Goal: Task Accomplishment & Management: Manage account settings

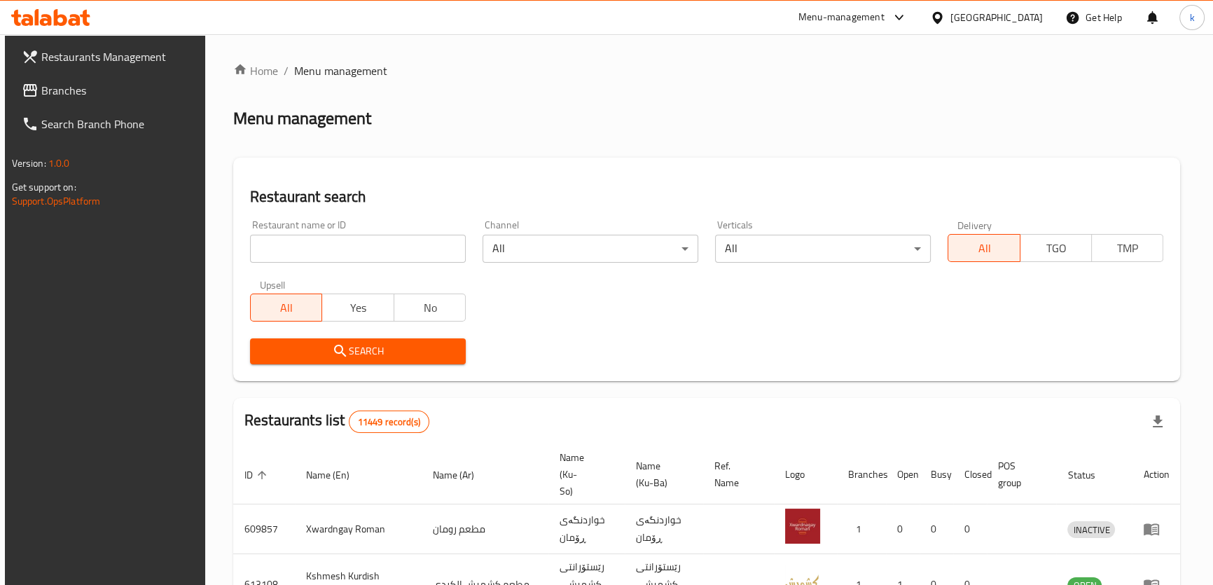
click at [357, 251] on input "search" at bounding box center [358, 249] width 216 height 28
paste input "Qazwan"
type input "Qazwan"
click at [315, 355] on span "Search" at bounding box center [357, 351] width 193 height 18
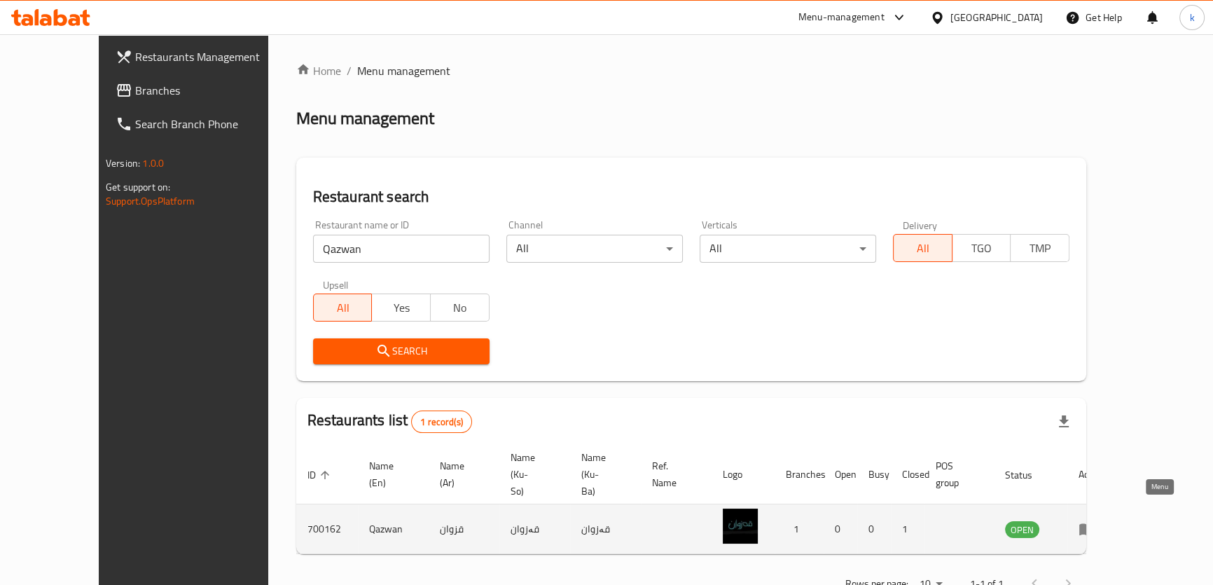
click at [1095, 520] on icon "enhanced table" at bounding box center [1087, 528] width 17 height 17
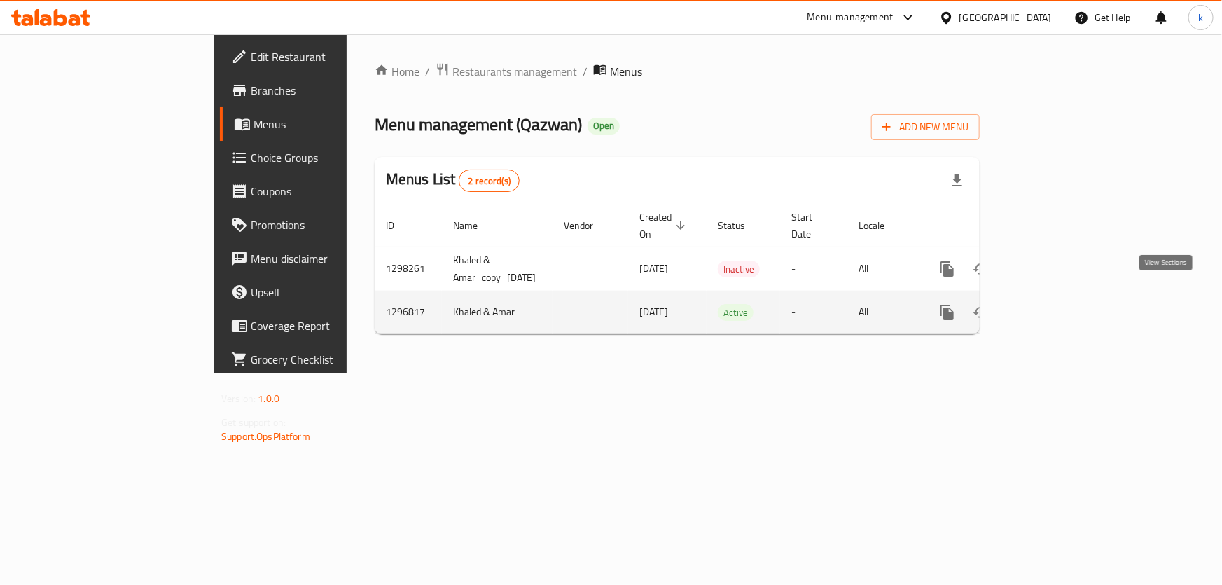
click at [1055, 306] on icon "enhanced table" at bounding box center [1048, 312] width 13 height 13
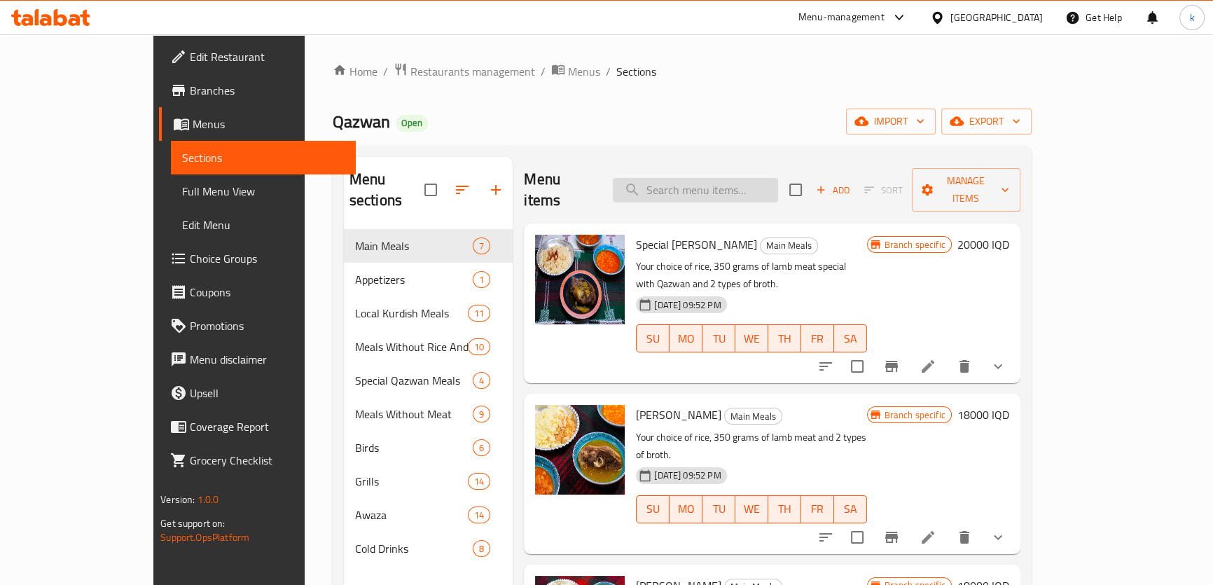
click at [738, 178] on input "search" at bounding box center [695, 190] width 165 height 25
paste input "Nashif Rooster"
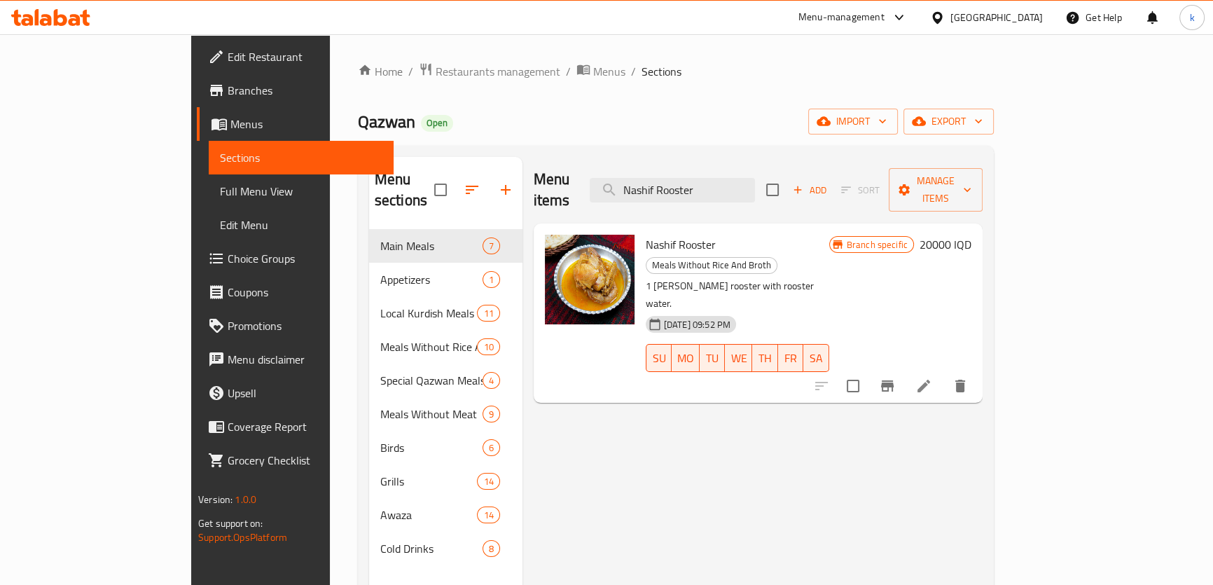
type input "Nashif Rooster"
click at [943, 373] on li at bounding box center [923, 385] width 39 height 25
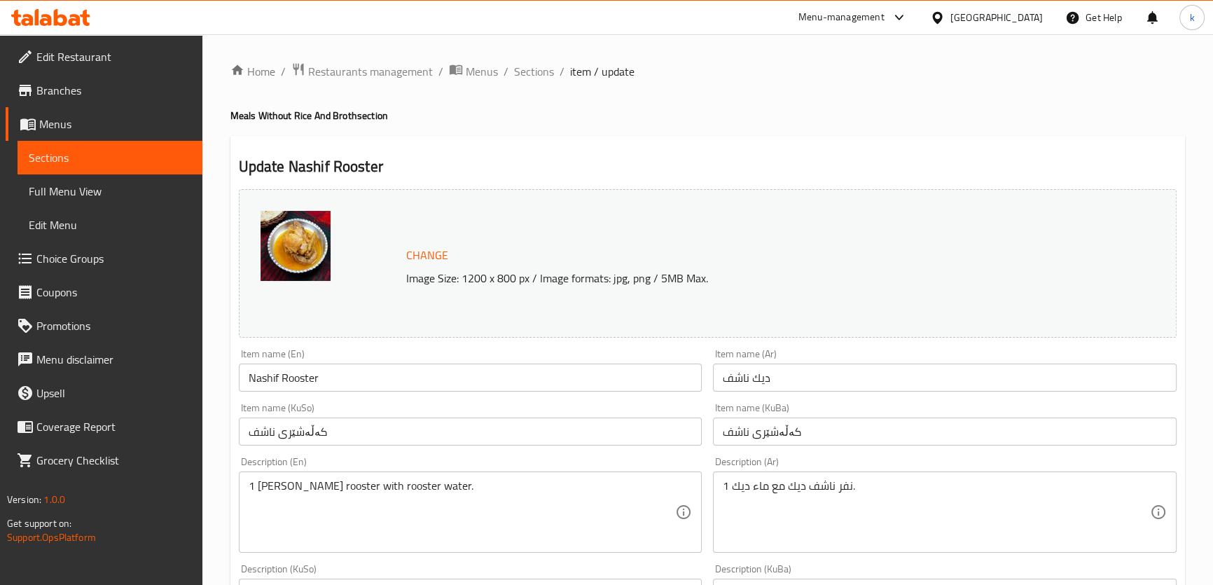
scroll to position [84, 0]
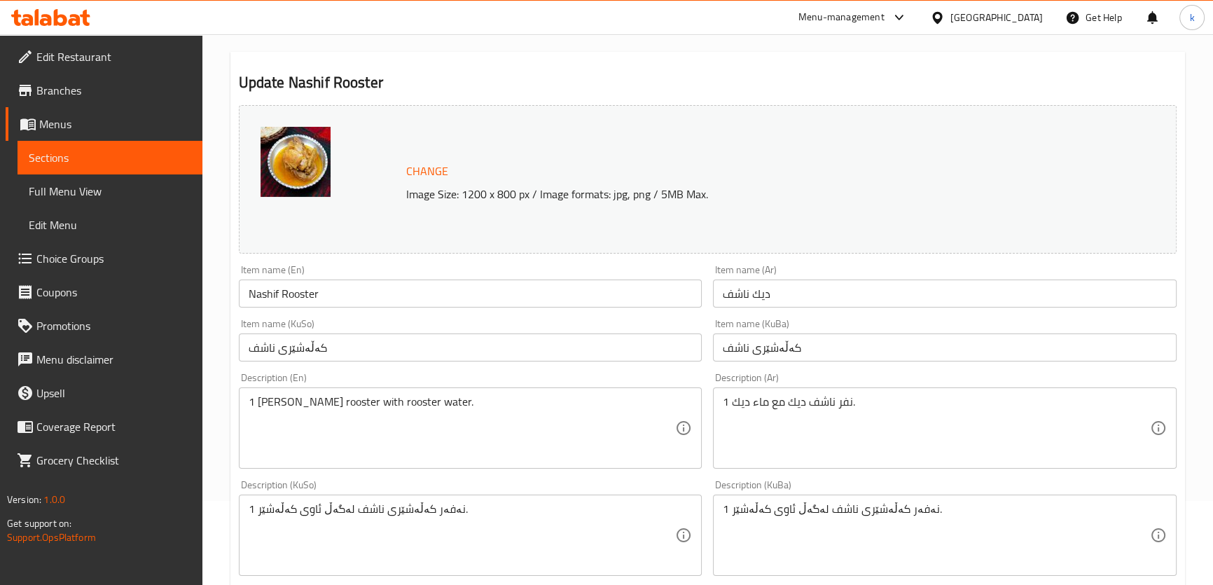
click at [364, 385] on div "Description (En) 1 [PERSON_NAME] rooster with rooster water. Description (En)" at bounding box center [471, 421] width 464 height 96
click at [371, 399] on textarea "1 [PERSON_NAME] rooster with rooster water." at bounding box center [462, 428] width 427 height 67
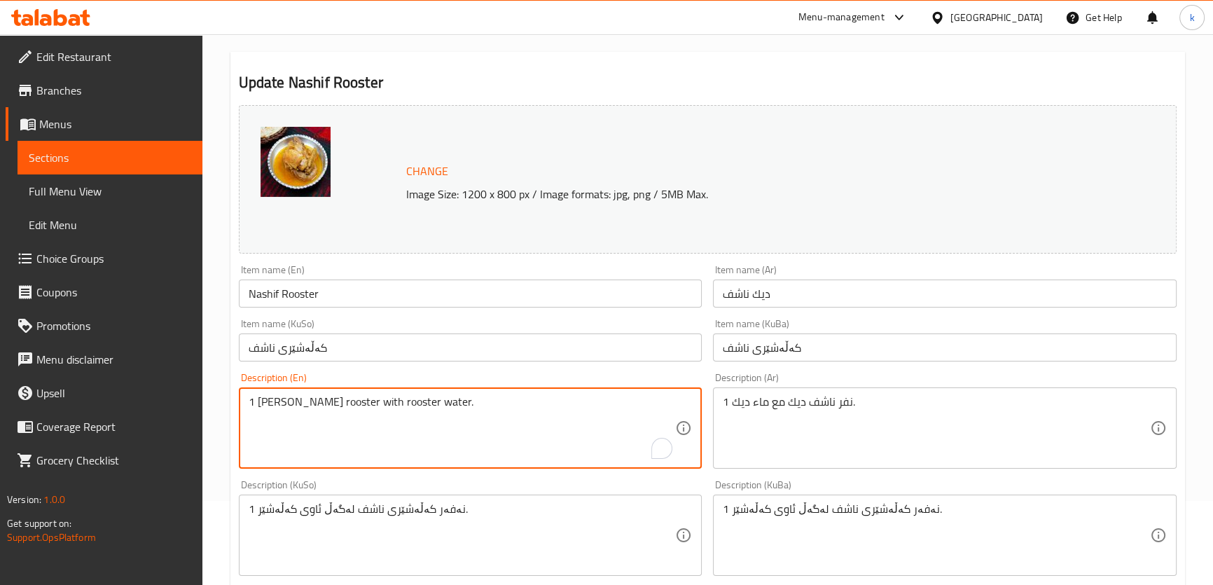
click at [371, 399] on textarea "1 [PERSON_NAME] rooster with rooster water." at bounding box center [462, 428] width 427 height 67
paste textarea "Half [PERSON_NAME] rooster"
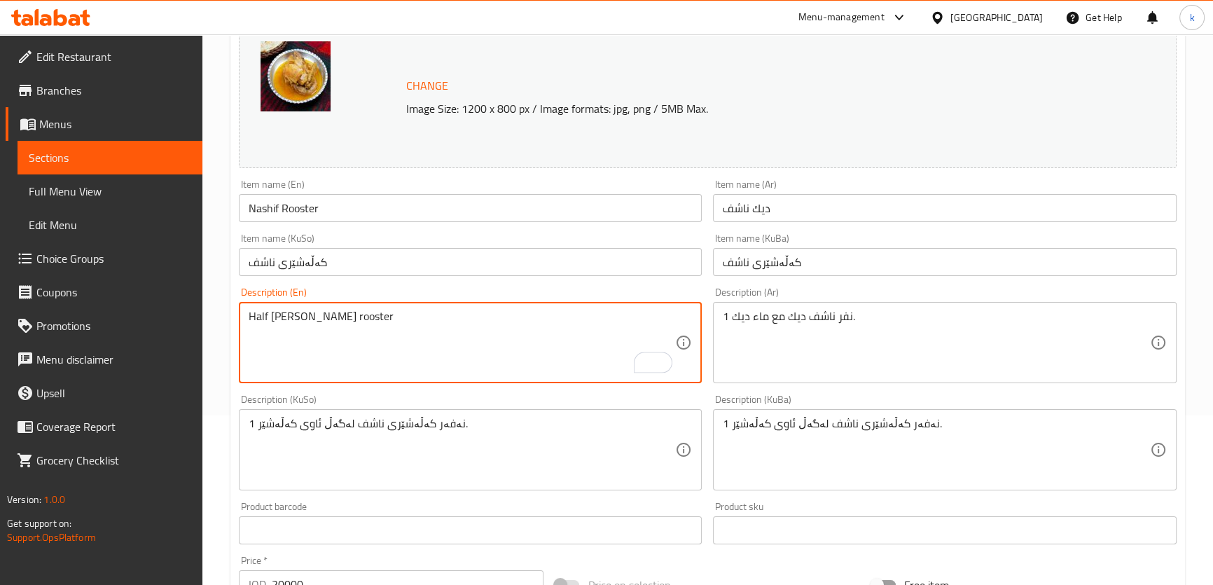
type textarea "Half [PERSON_NAME] rooster"
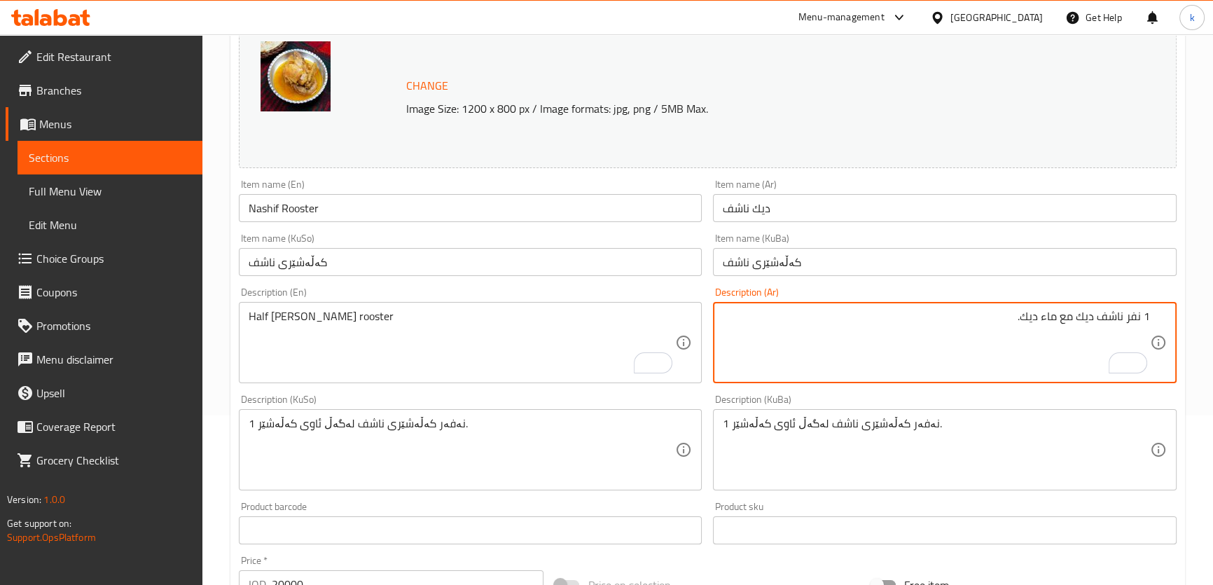
drag, startPoint x: 1145, startPoint y: 319, endPoint x: 1163, endPoint y: 319, distance: 17.5
click at [1163, 319] on div "1 نفر ناشف ديك مع ماء ديك. Description (Ar)" at bounding box center [945, 342] width 464 height 81
drag, startPoint x: 1057, startPoint y: 320, endPoint x: 960, endPoint y: 319, distance: 97.4
click at [960, 319] on textarea "نصف نفر ناشف ديك مع ماء ديك." at bounding box center [936, 343] width 427 height 67
click at [1063, 314] on textarea "نصف نفر ناشف ديك" at bounding box center [936, 343] width 427 height 67
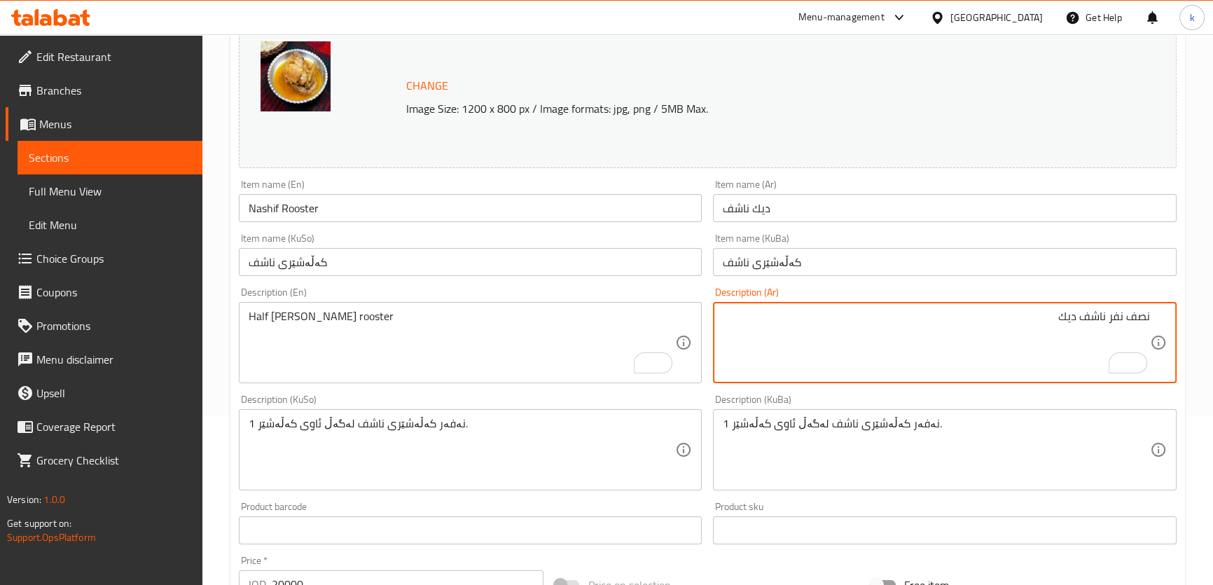
click at [1063, 314] on textarea "نصف نفر ناشف ديك" at bounding box center [936, 343] width 427 height 67
paste textarea "ديك"
type textarea "نصف نفر ديك ناشف"
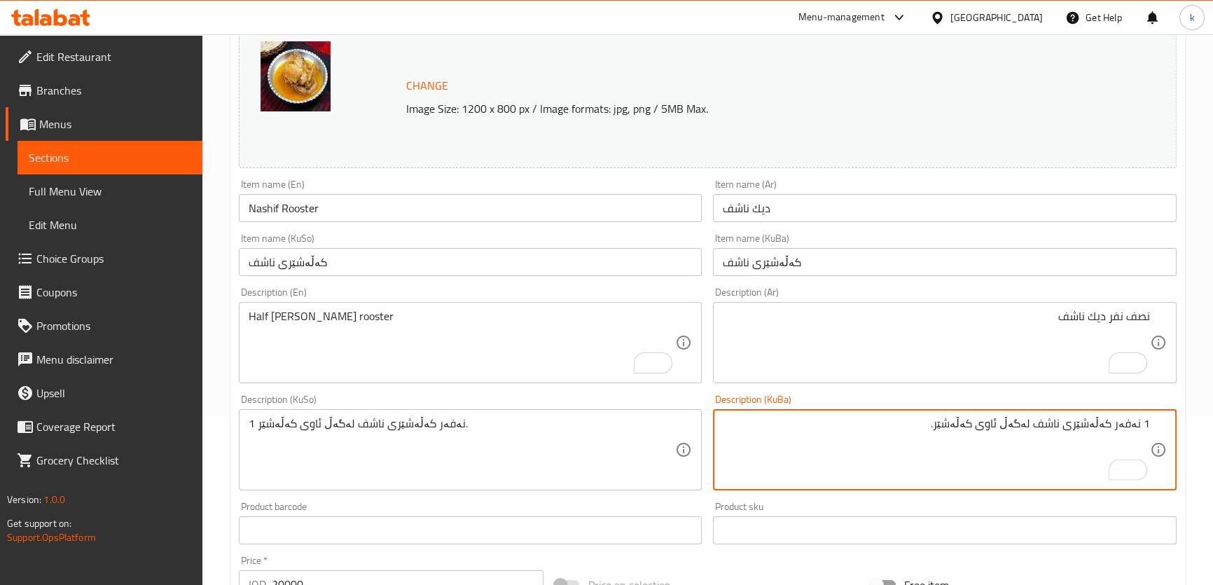
drag, startPoint x: 1146, startPoint y: 424, endPoint x: 1169, endPoint y: 420, distance: 23.5
click at [1168, 420] on div "1 نەفەر كەڵەشێری ناشف لەگەڵ ئاوی كەڵەشێر. Description (KuBa)" at bounding box center [945, 449] width 464 height 81
drag, startPoint x: 1037, startPoint y: 421, endPoint x: 889, endPoint y: 418, distance: 148.5
click at [889, 418] on textarea "نیو نەفەر كەڵەشێری ناشف لەگەڵ ئاوی كەڵەشێر." at bounding box center [936, 450] width 427 height 67
click at [1085, 422] on textarea "نیو نەفەر كەڵەشێری ناشف" at bounding box center [936, 450] width 427 height 67
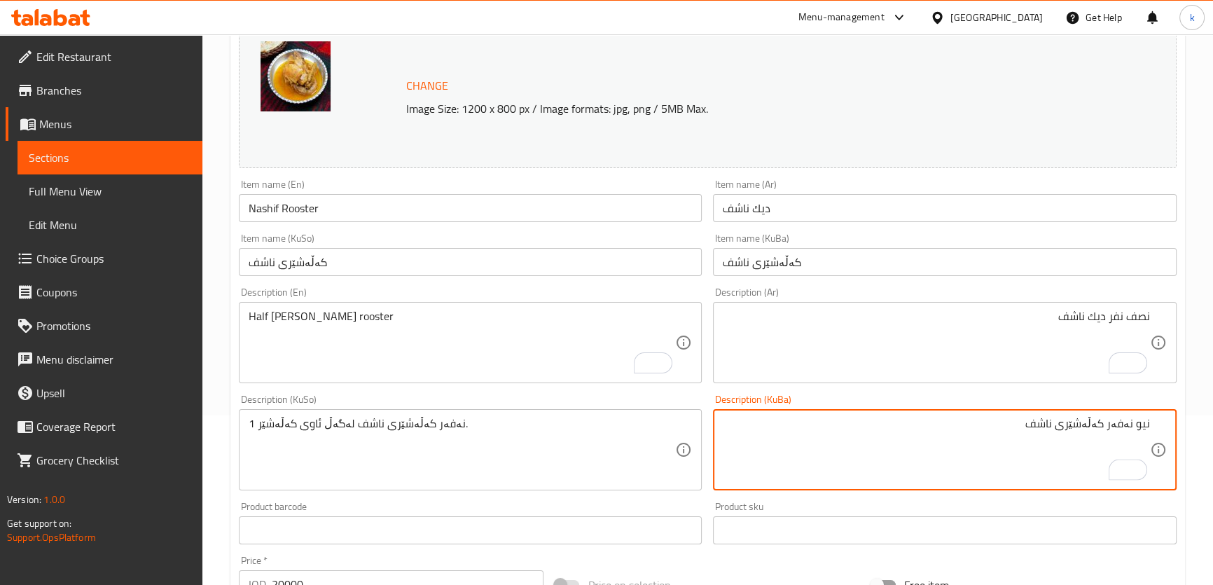
click at [1085, 422] on textarea "نیو نەفەر كەڵەشێری ناشف" at bounding box center [936, 450] width 427 height 67
type textarea "نیو نەفەر كەڵەشێری ناشف"
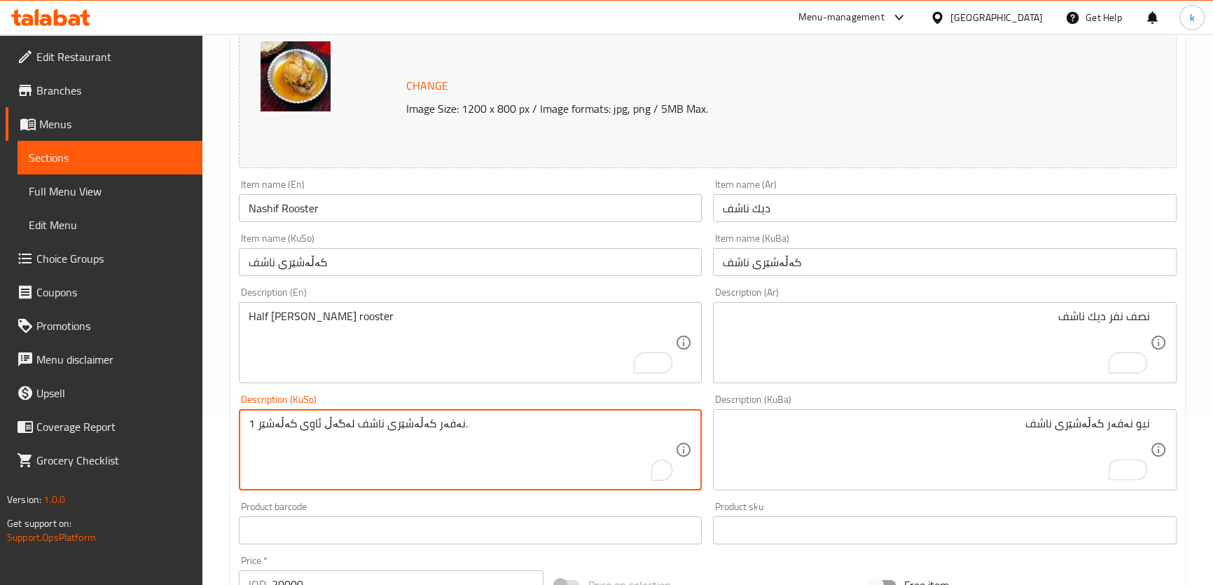
click at [354, 424] on textarea "1 نەفەر كەڵەشێری ناشف لەگەڵ ئاوی كەڵەشێر." at bounding box center [462, 450] width 427 height 67
paste textarea "نیو نەفەر كەڵەشێری ناشف"
type textarea "نیو نەفەر كەڵەشێری ناشف"
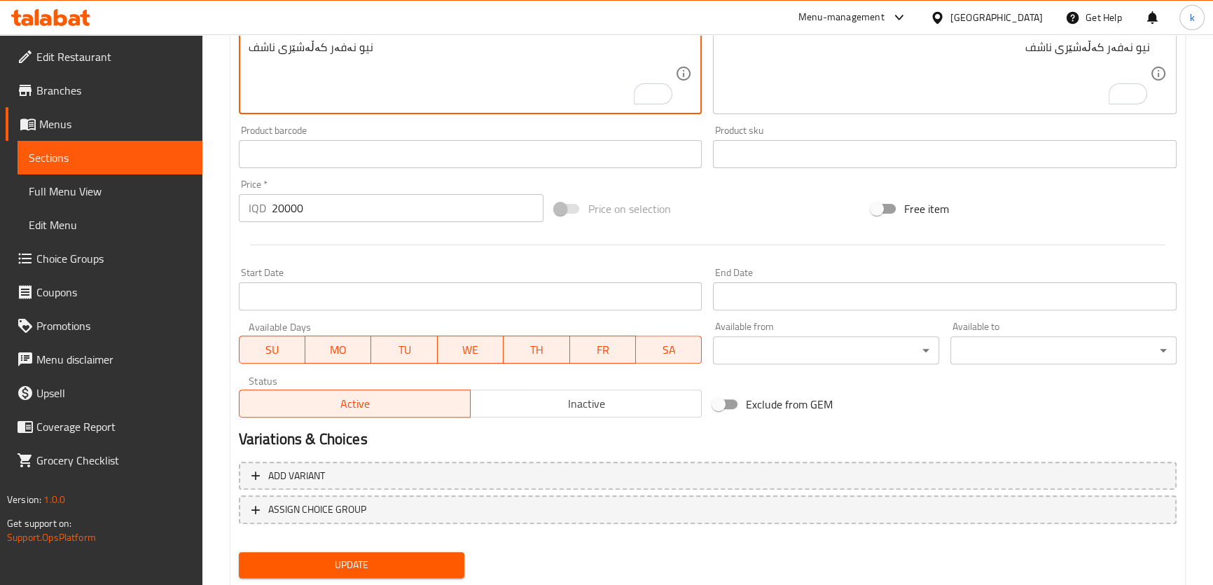
scroll to position [586, 0]
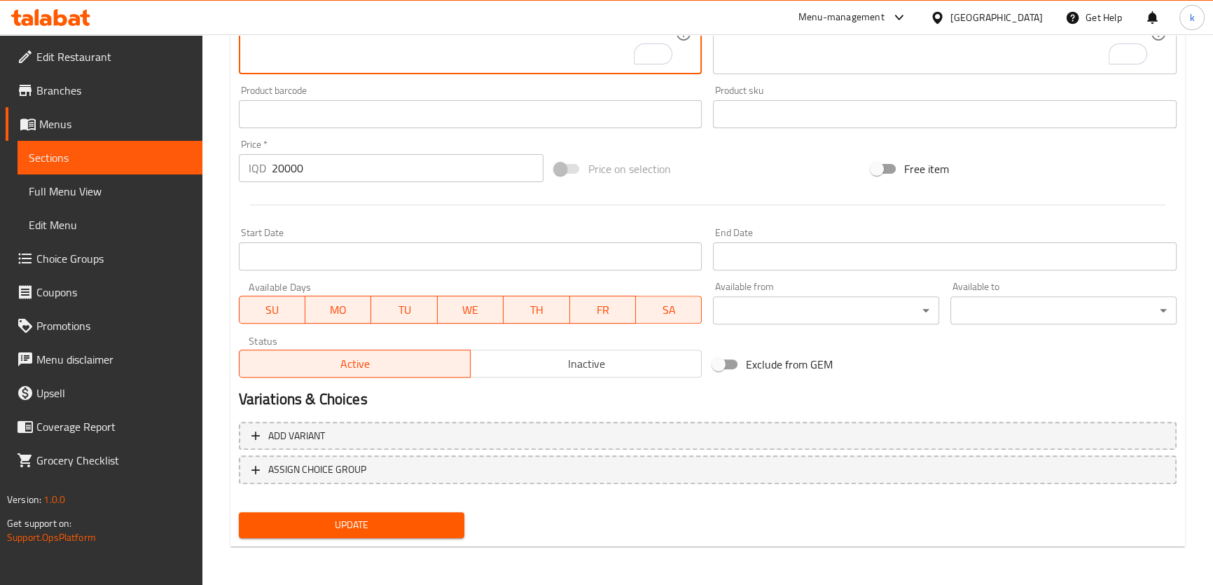
click at [361, 532] on span "Update" at bounding box center [352, 525] width 204 height 18
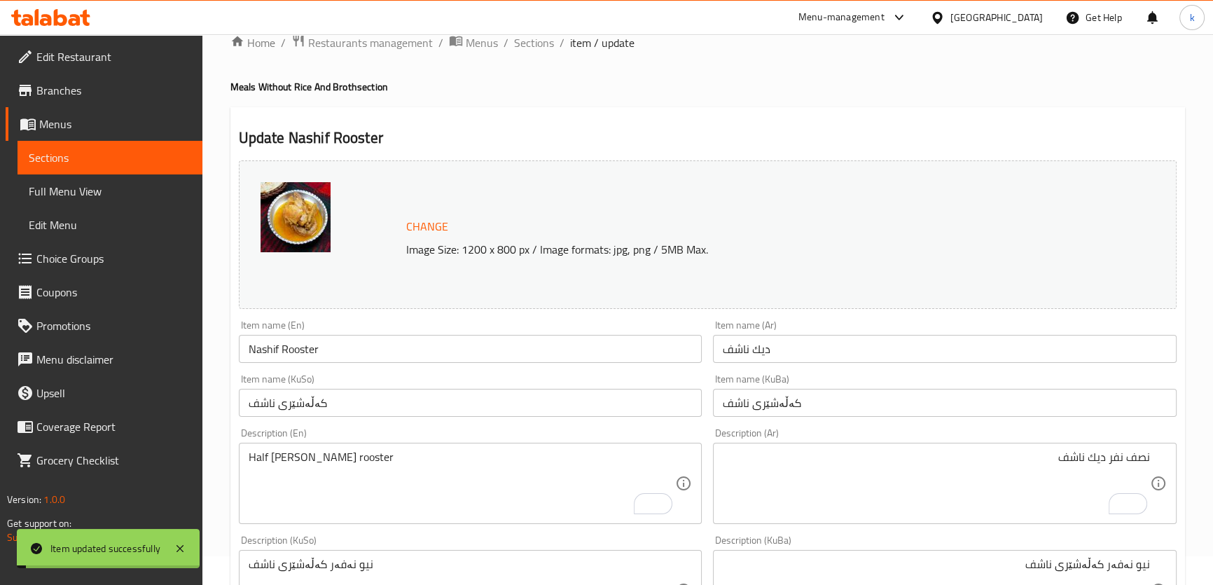
scroll to position [0, 0]
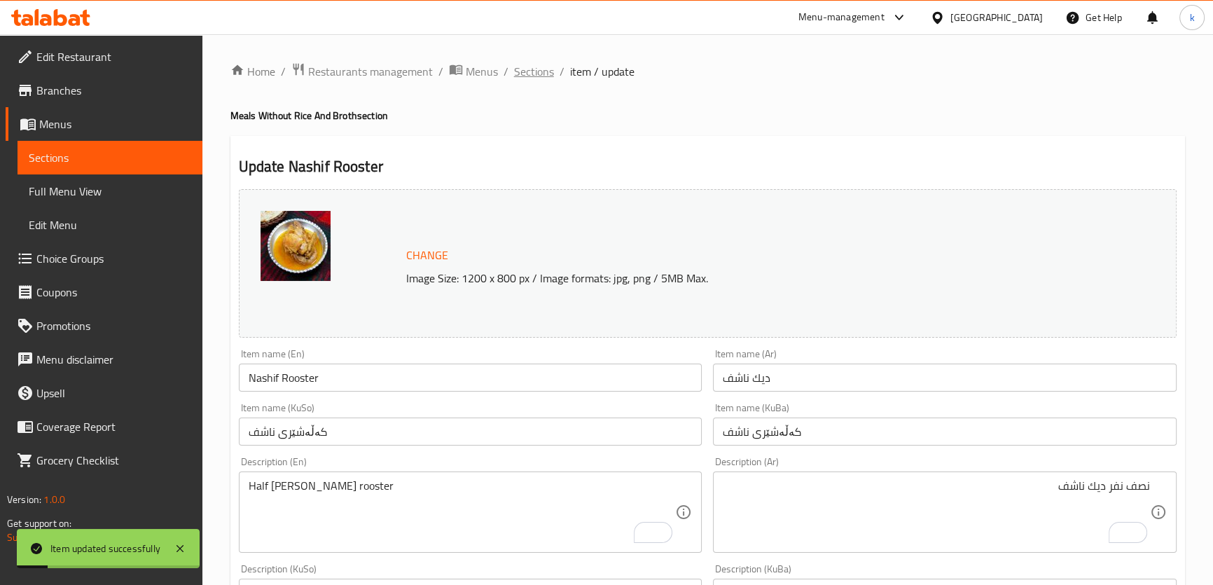
click at [535, 64] on span "Sections" at bounding box center [534, 71] width 40 height 17
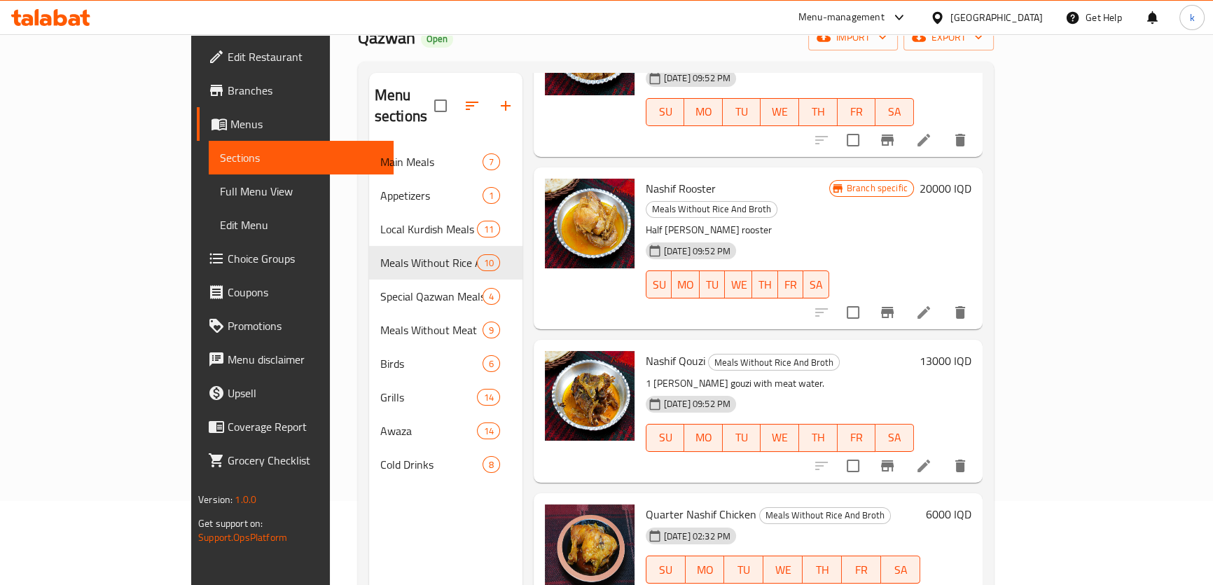
scroll to position [471, 0]
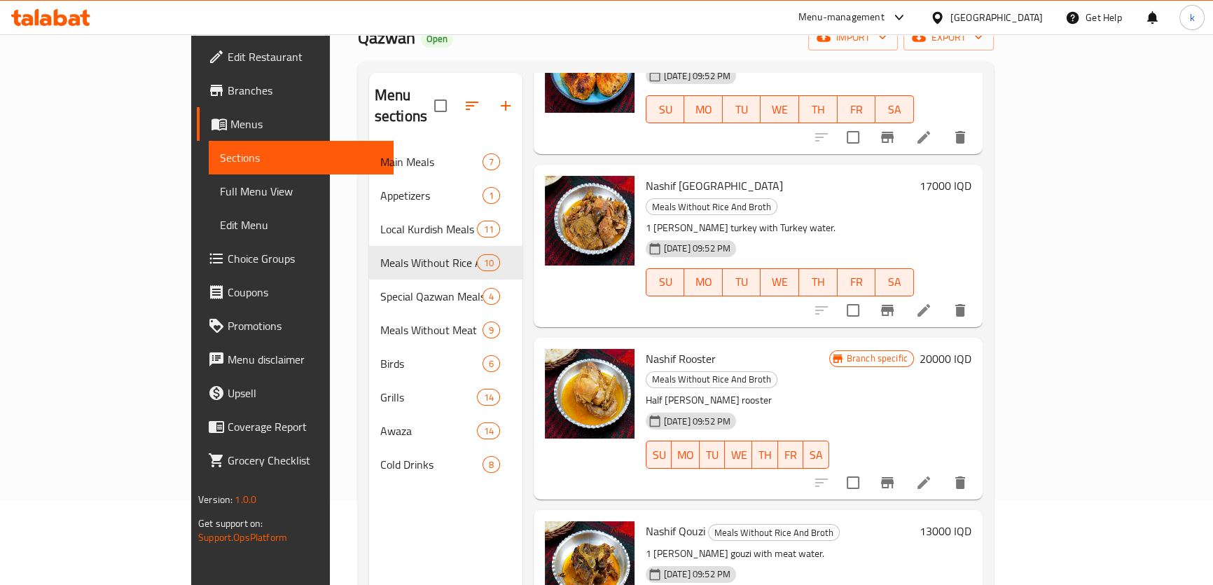
click at [658, 348] on span "Nashif Rooster" at bounding box center [681, 358] width 70 height 21
copy h6 "Rooster"
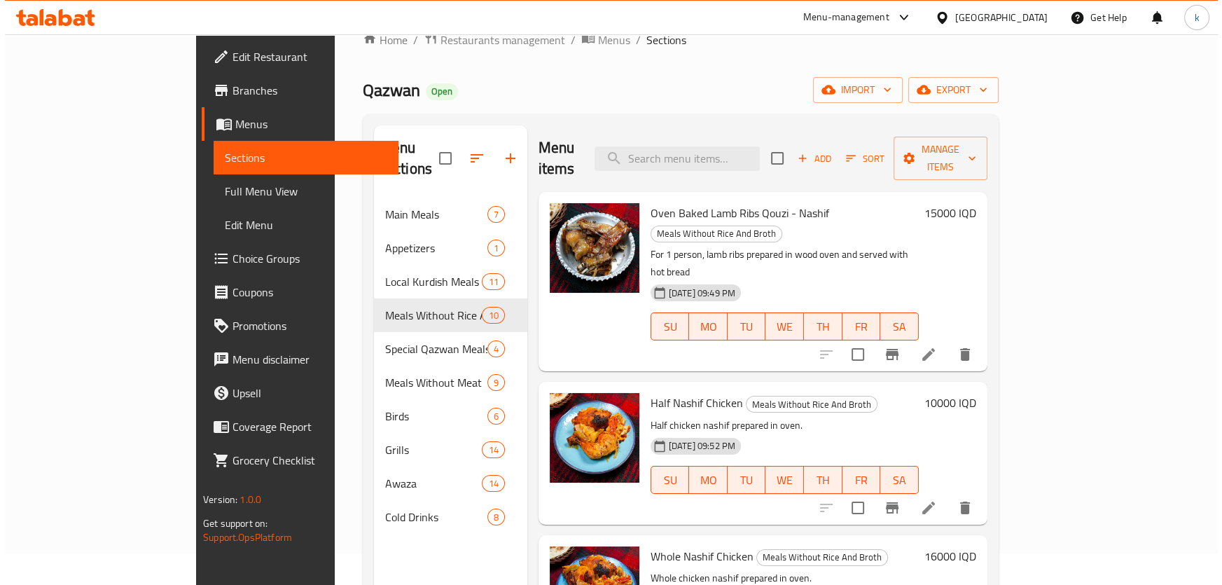
scroll to position [0, 0]
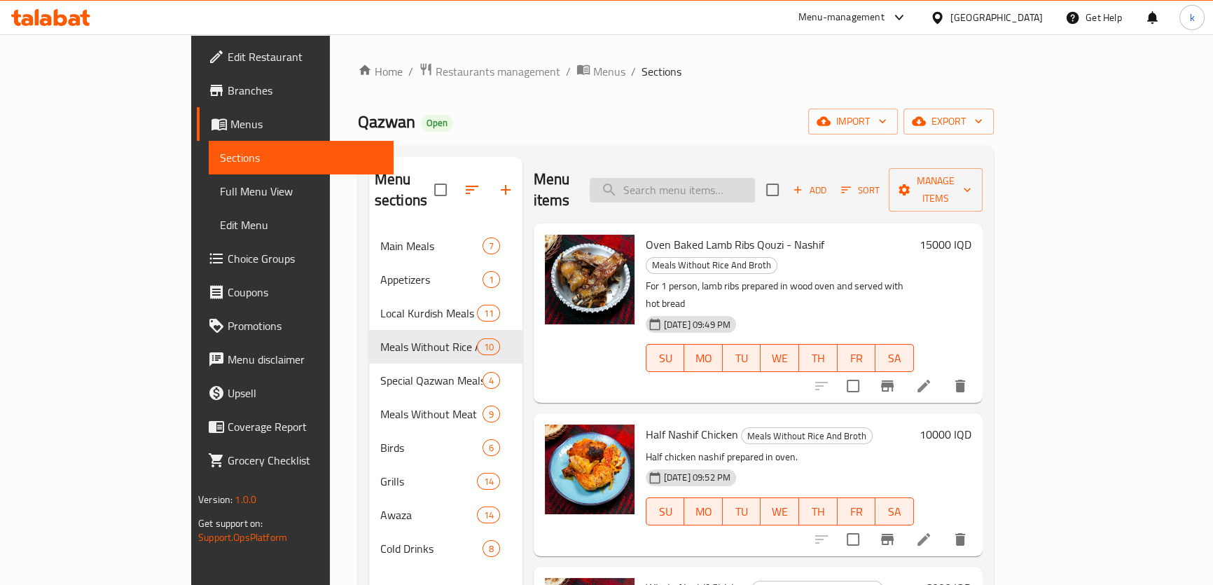
click at [728, 180] on input "search" at bounding box center [672, 190] width 165 height 25
paste input "Rooster"
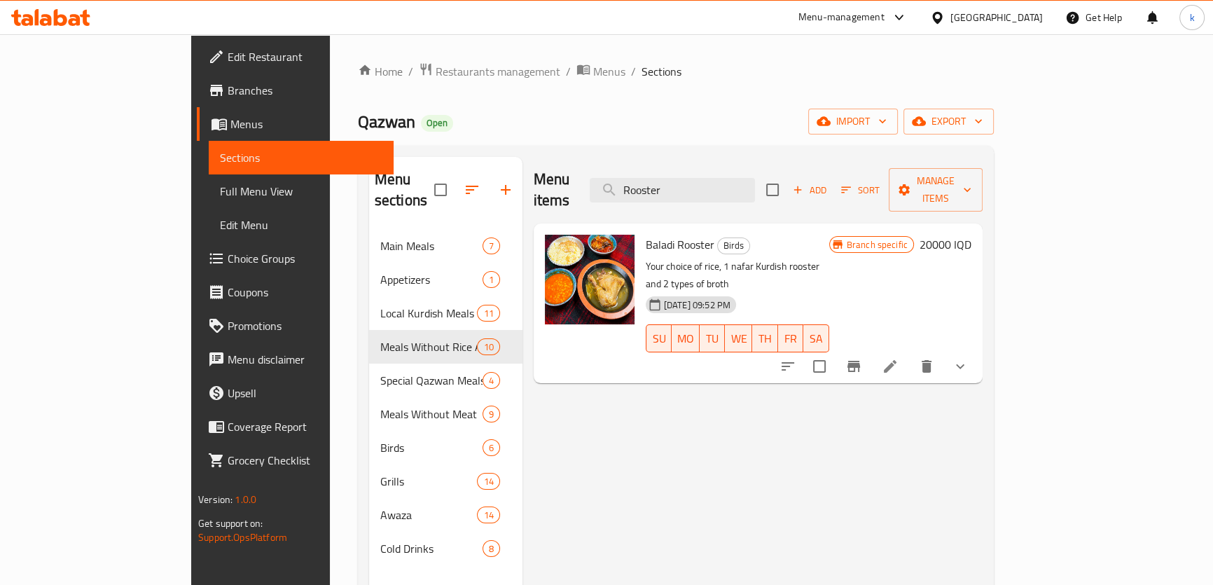
type input "Rooster"
click at [899, 358] on icon at bounding box center [890, 366] width 17 height 17
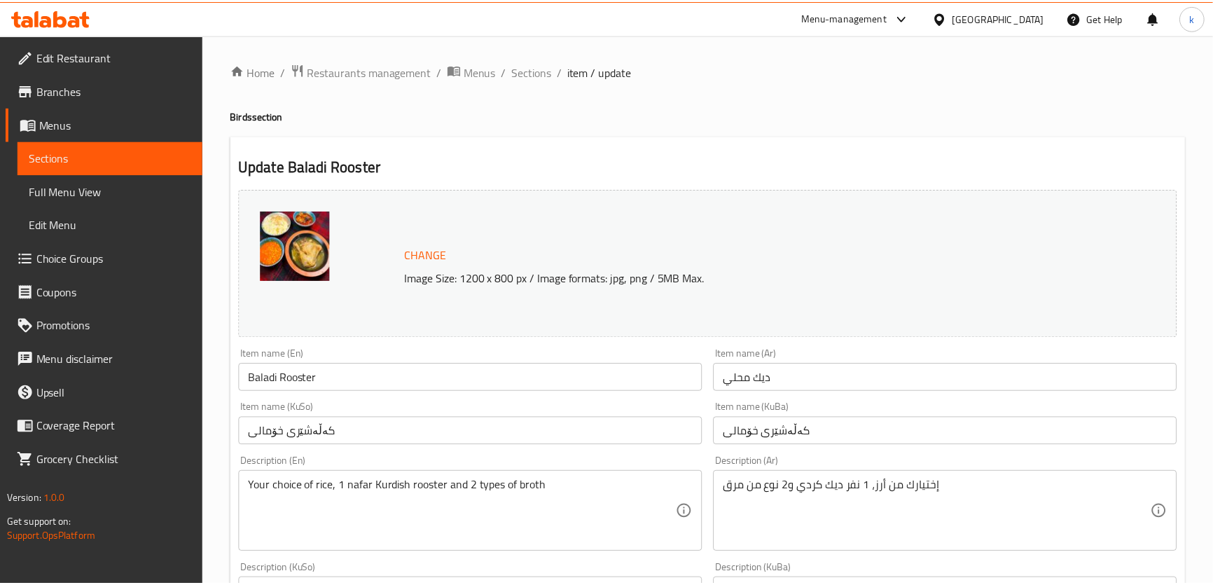
scroll to position [84, 0]
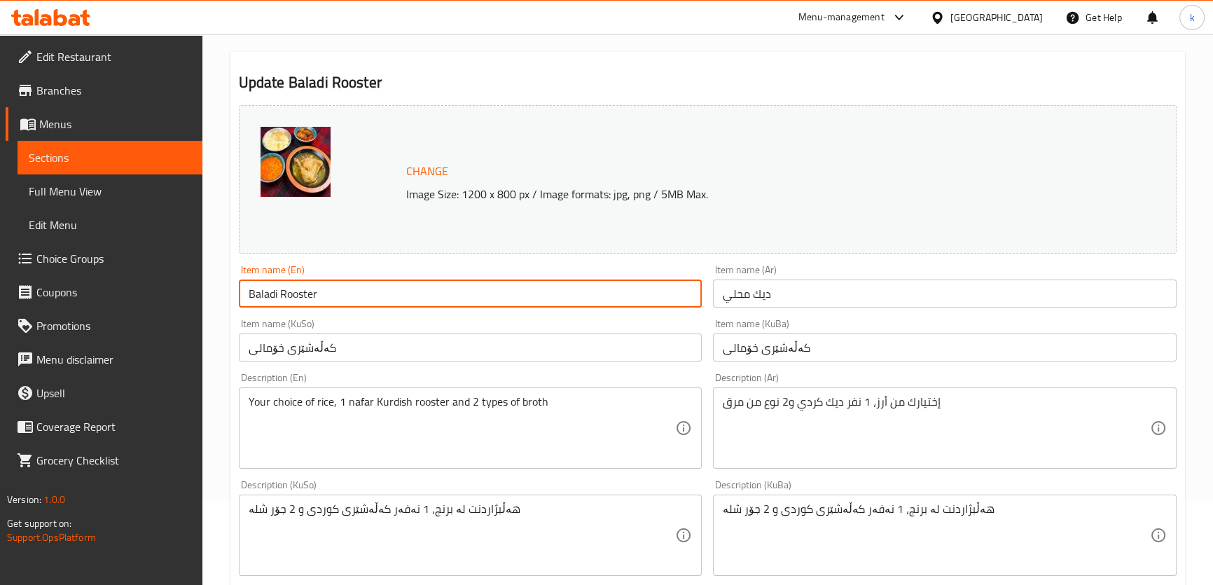
click at [385, 287] on input "Baladi Rooster" at bounding box center [471, 293] width 464 height 28
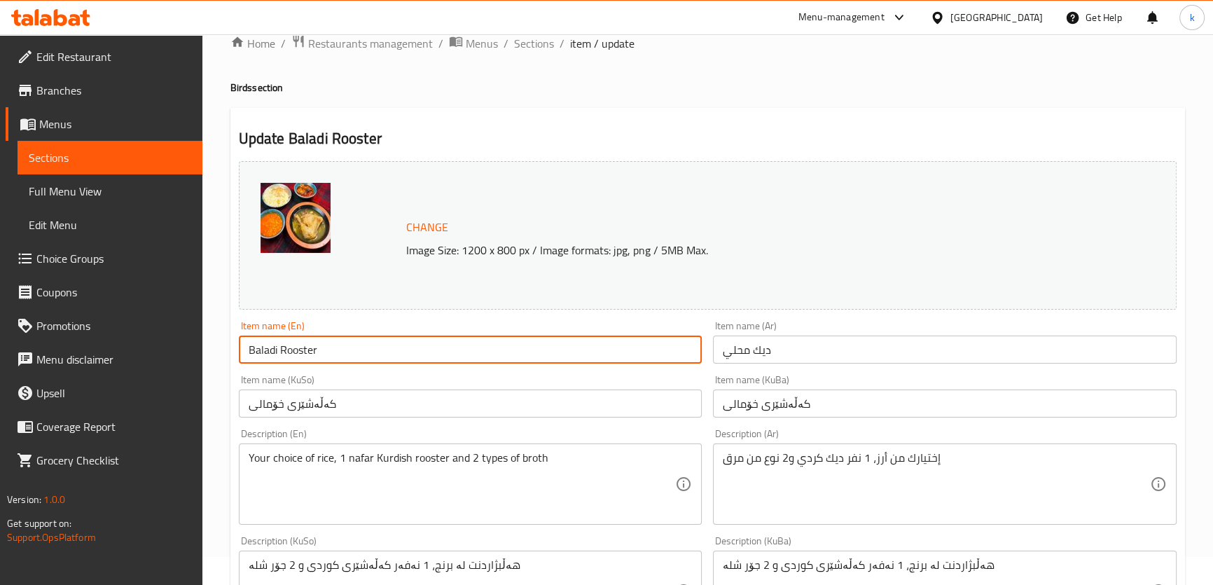
scroll to position [0, 0]
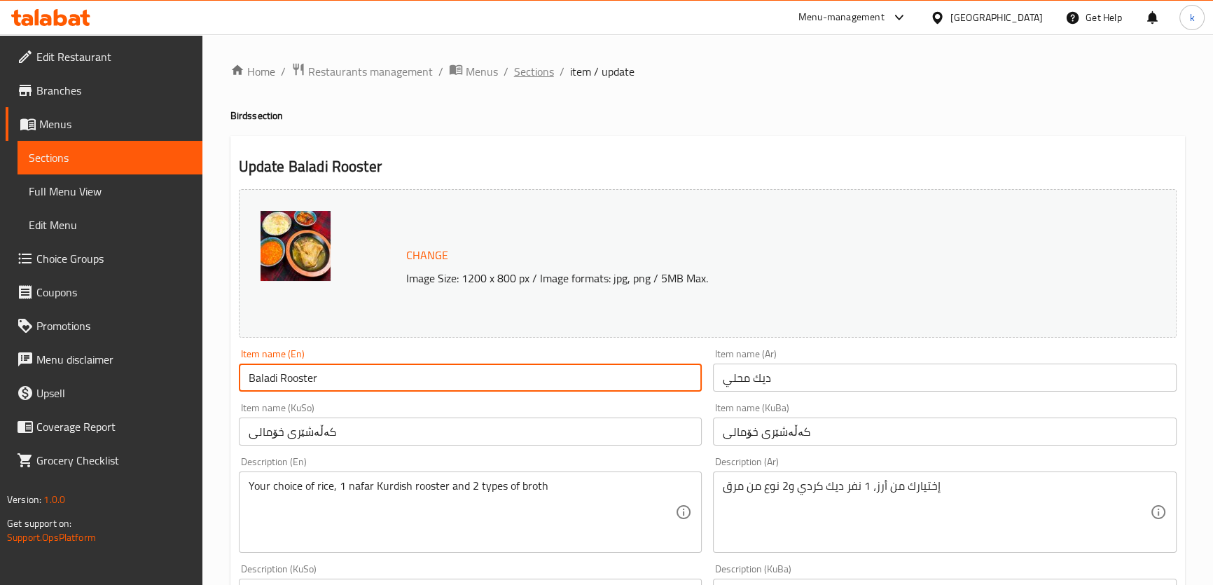
click at [533, 74] on span "Sections" at bounding box center [534, 71] width 40 height 17
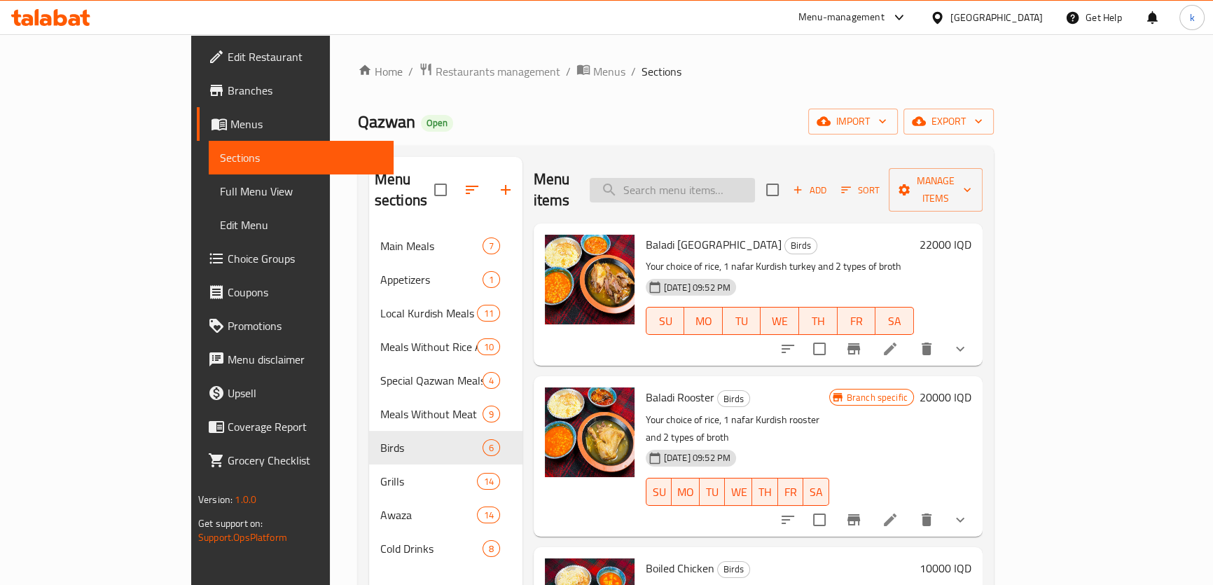
click at [717, 186] on input "search" at bounding box center [672, 190] width 165 height 25
paste input "Baladi Rooster"
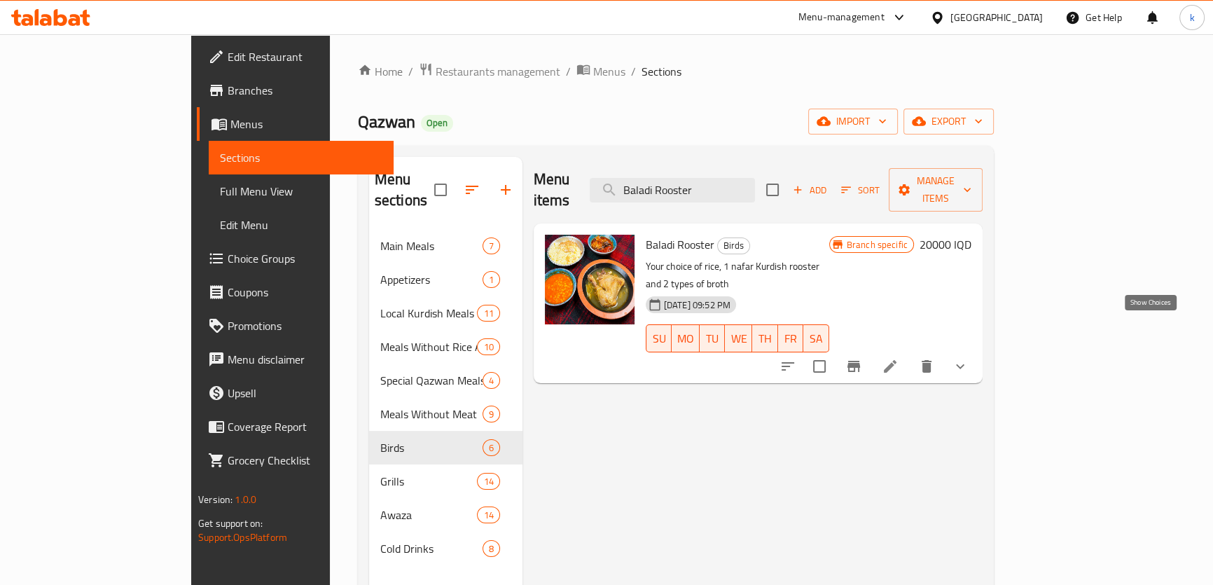
type input "Baladi Rooster"
click at [964, 364] on icon "show more" at bounding box center [960, 366] width 8 height 5
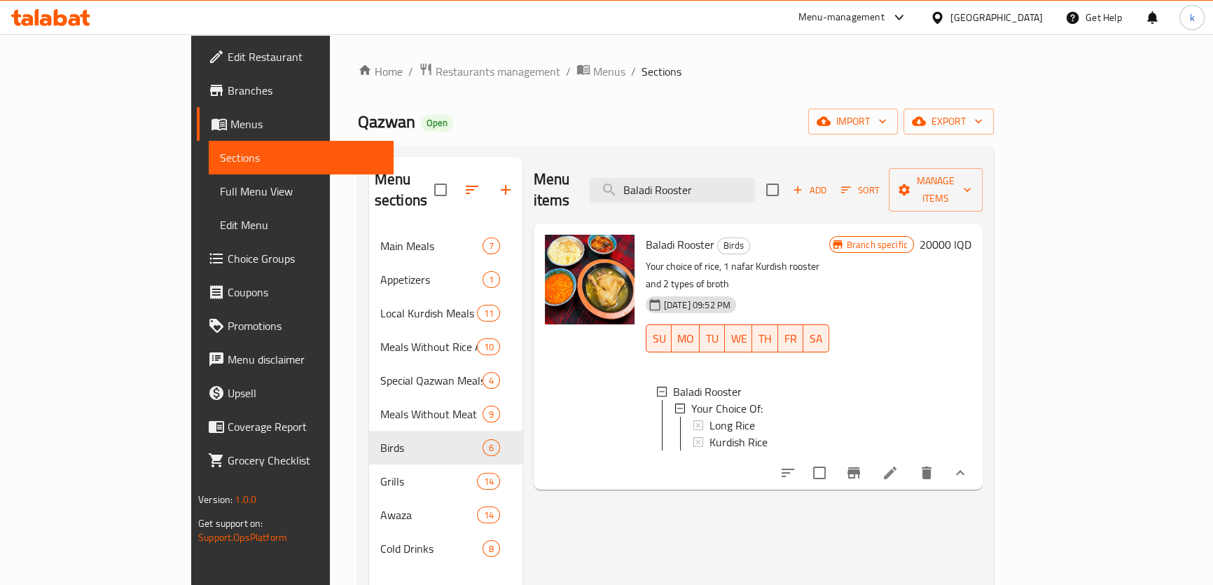
click at [971, 235] on h6 "20000 IQD" at bounding box center [946, 245] width 52 height 20
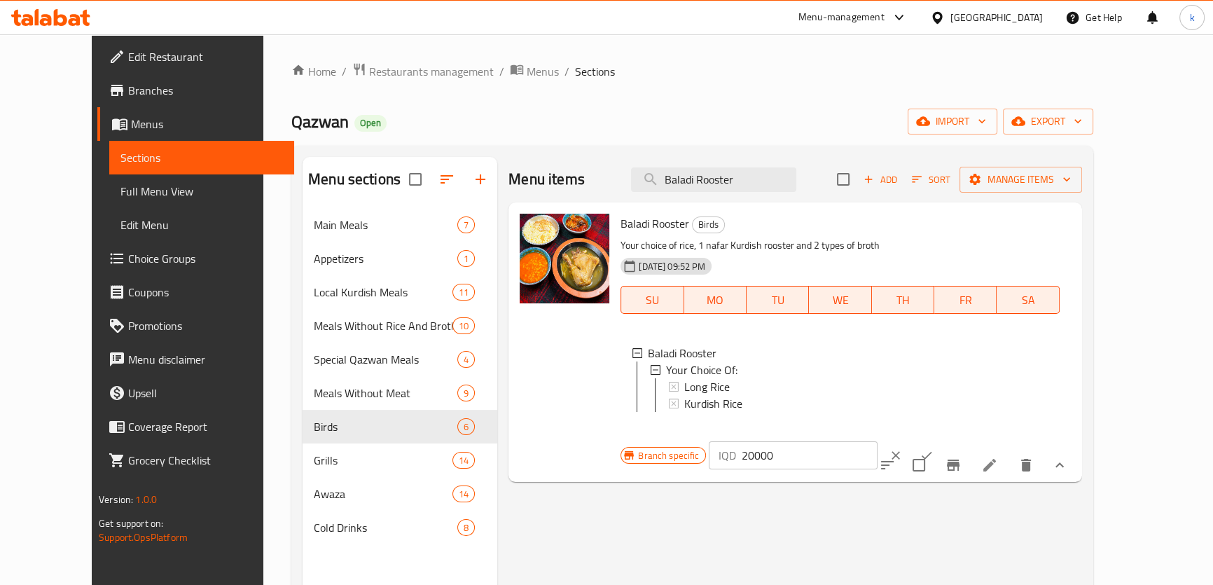
scroll to position [84, 0]
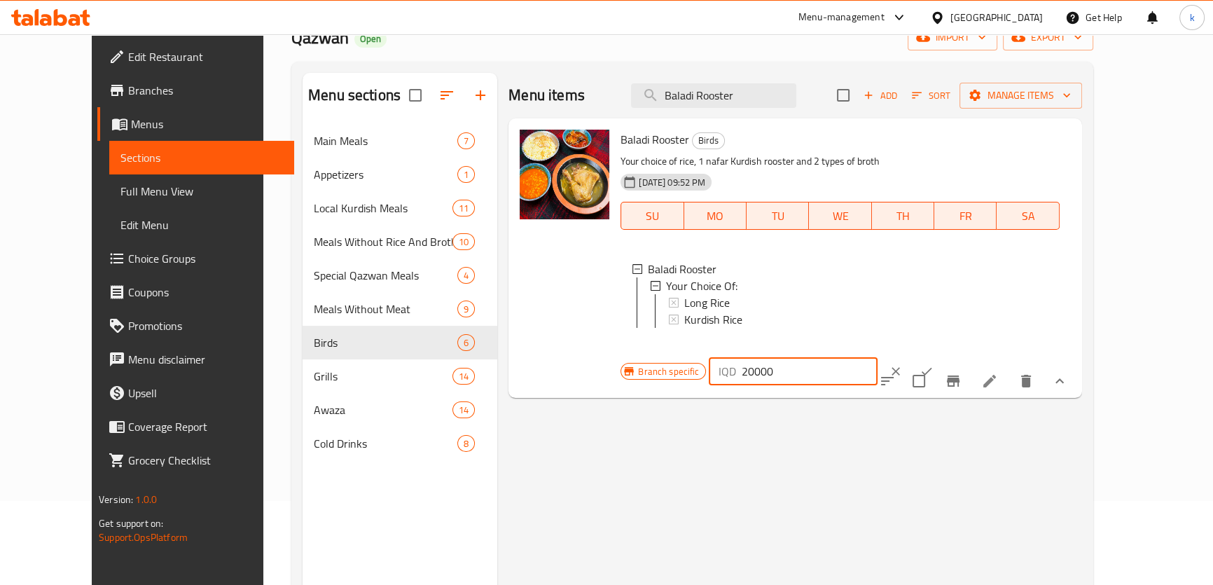
click at [878, 357] on input "20000" at bounding box center [810, 371] width 136 height 28
click at [878, 357] on input "25000" at bounding box center [810, 371] width 136 height 28
type input "25000"
click at [934, 364] on icon "ok" at bounding box center [927, 371] width 14 height 14
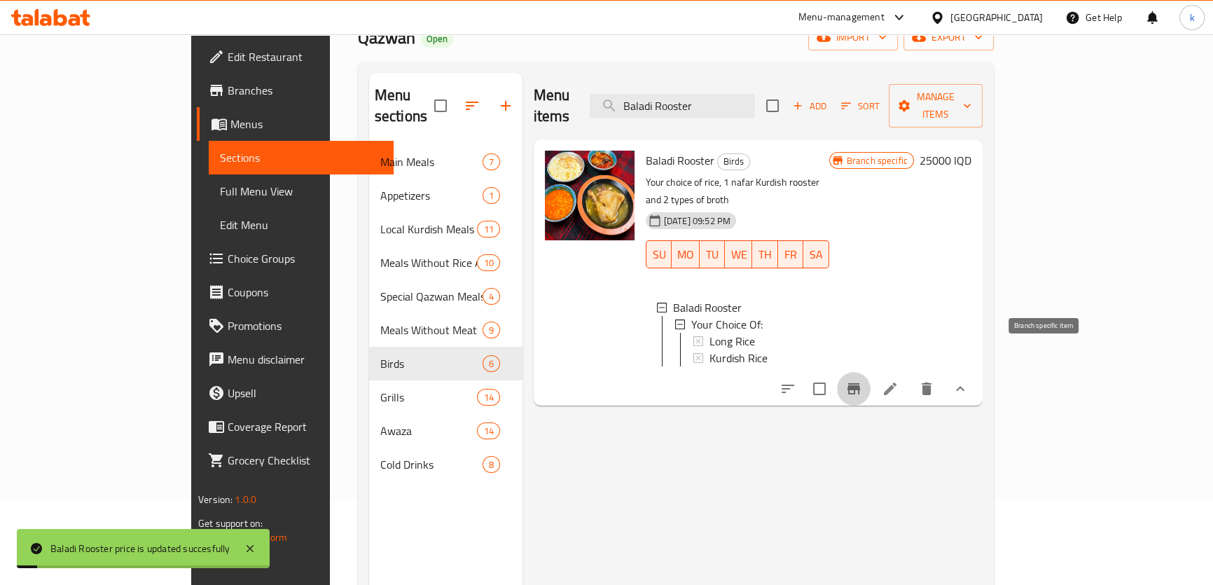
click at [871, 372] on button "Branch-specific-item" at bounding box center [854, 389] width 34 height 34
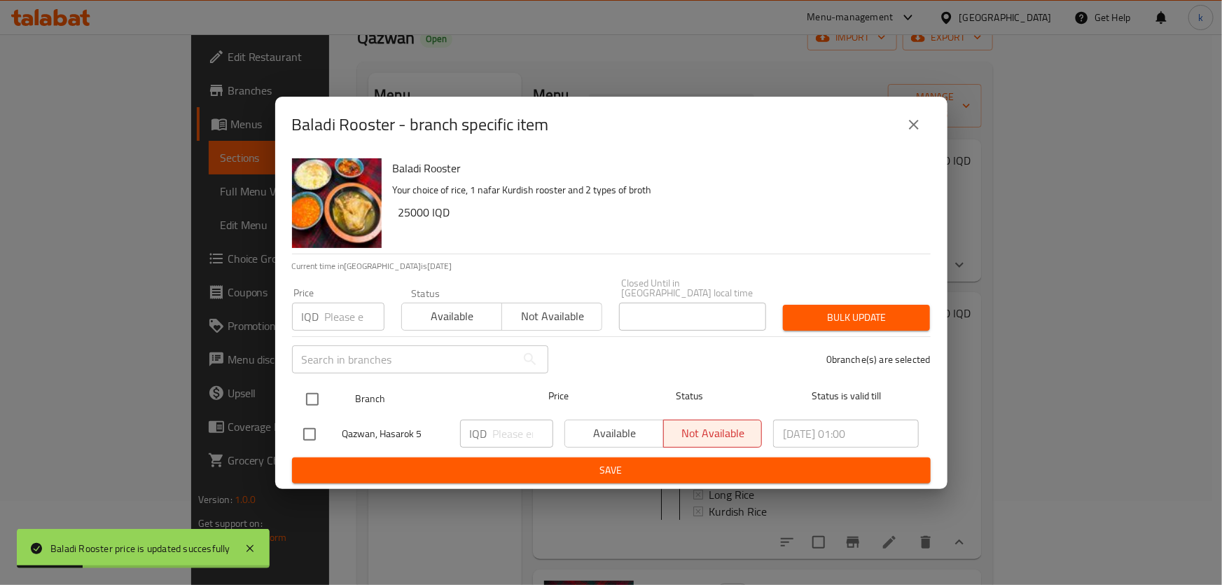
click at [305, 403] on input "checkbox" at bounding box center [312, 399] width 29 height 29
checkbox input "true"
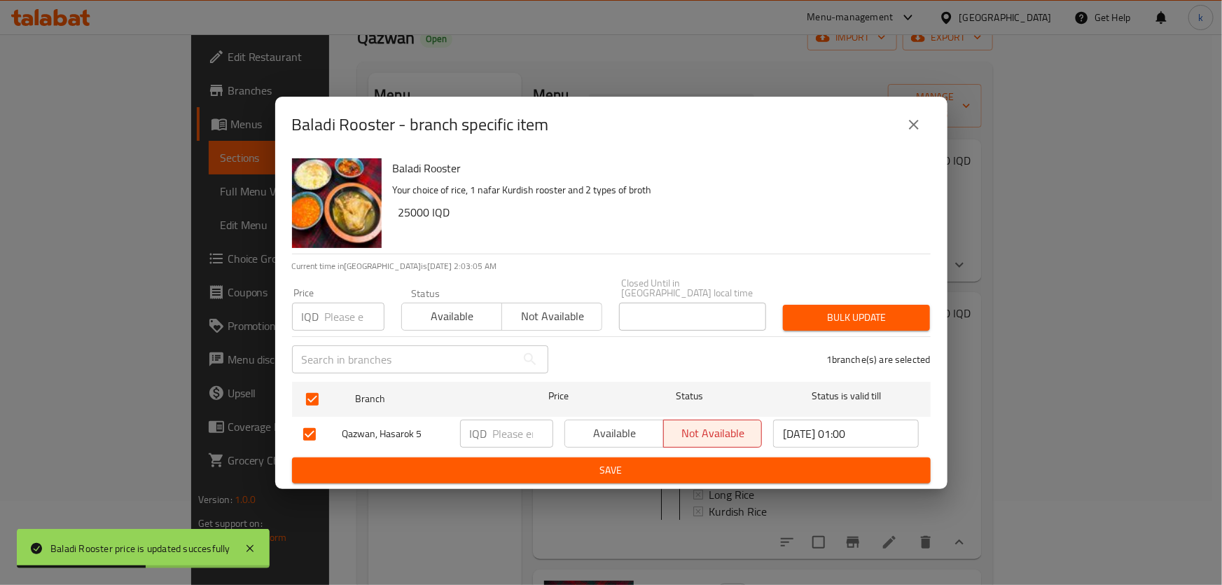
click at [506, 434] on input "number" at bounding box center [523, 434] width 60 height 28
paste input "25000"
type input "25000"
click at [518, 462] on span "Save" at bounding box center [611, 471] width 616 height 18
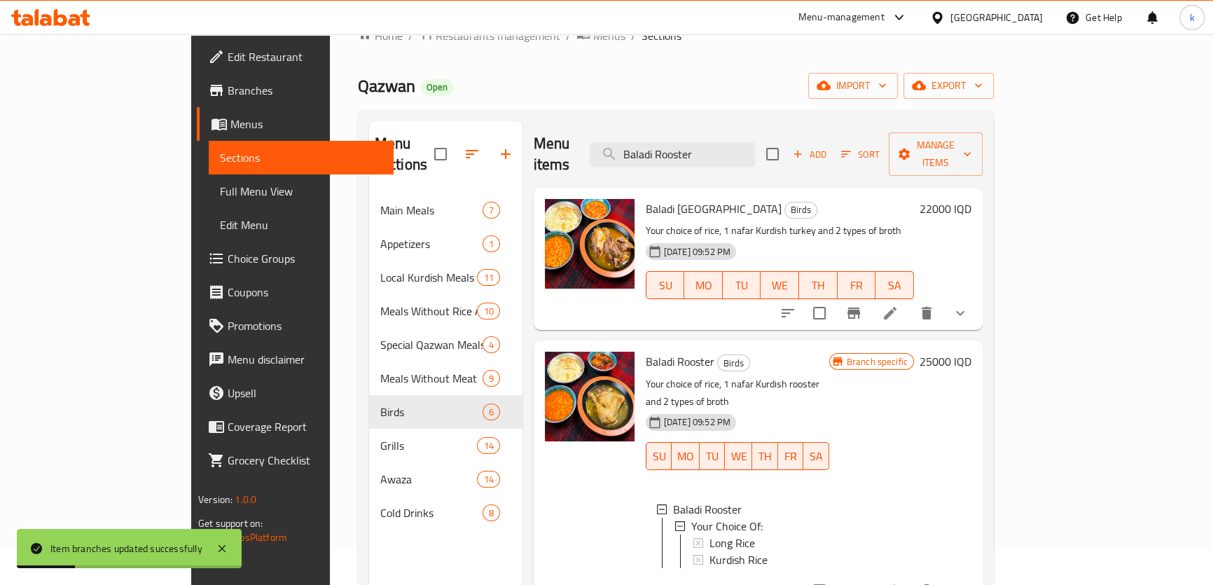
scroll to position [0, 0]
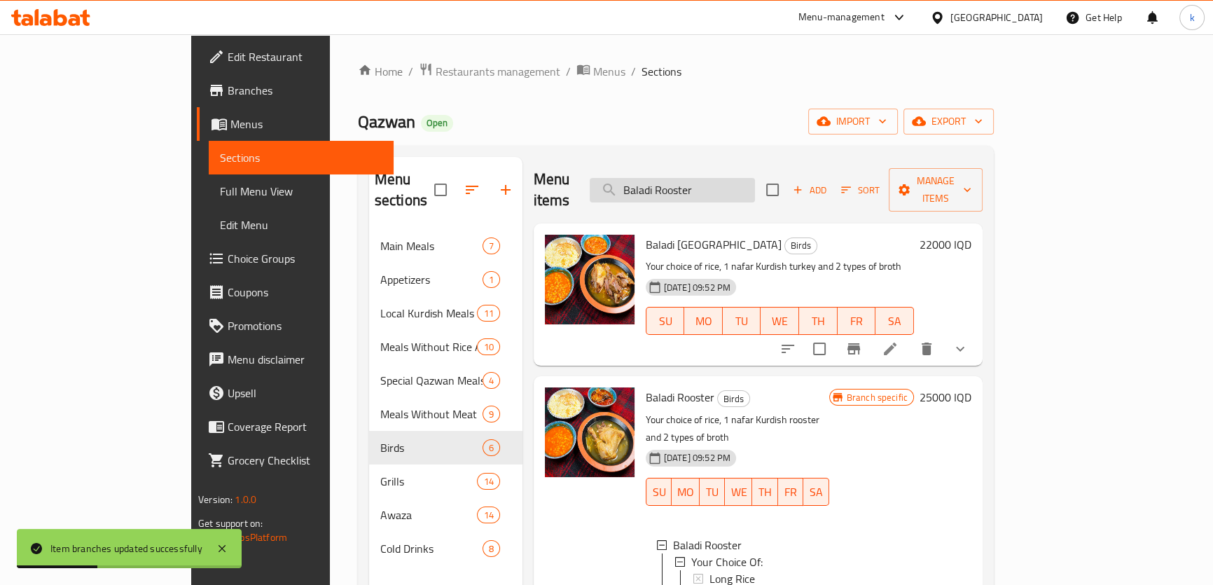
click at [755, 181] on input "Baladi Rooster" at bounding box center [672, 190] width 165 height 25
click at [755, 180] on input "Baladi Rooster" at bounding box center [672, 190] width 165 height 25
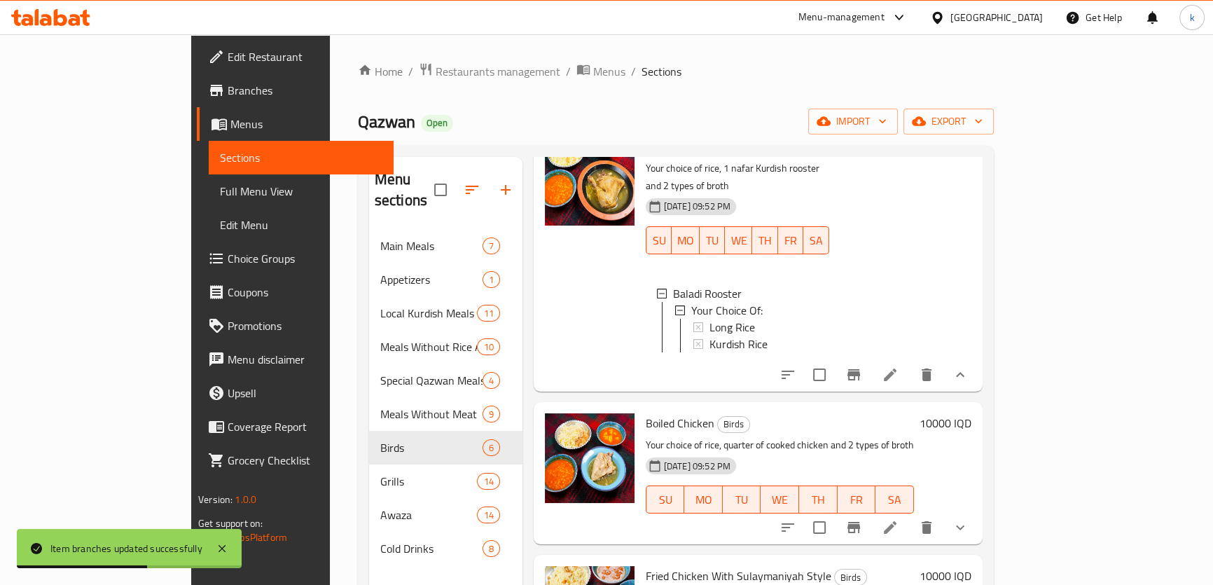
scroll to position [254, 0]
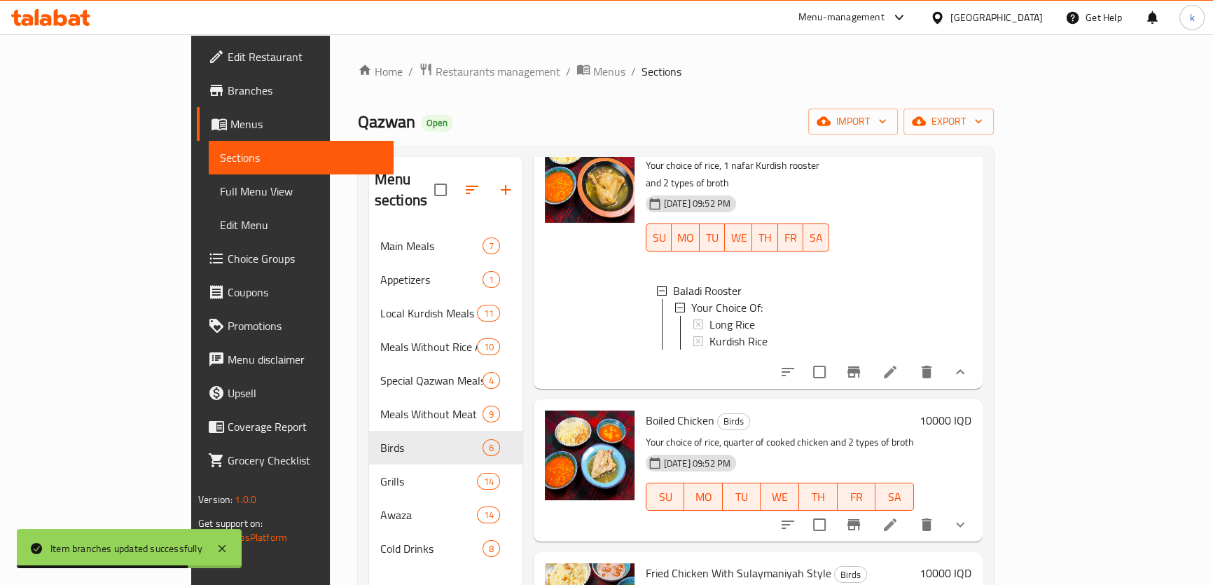
click at [899, 364] on icon at bounding box center [890, 372] width 17 height 17
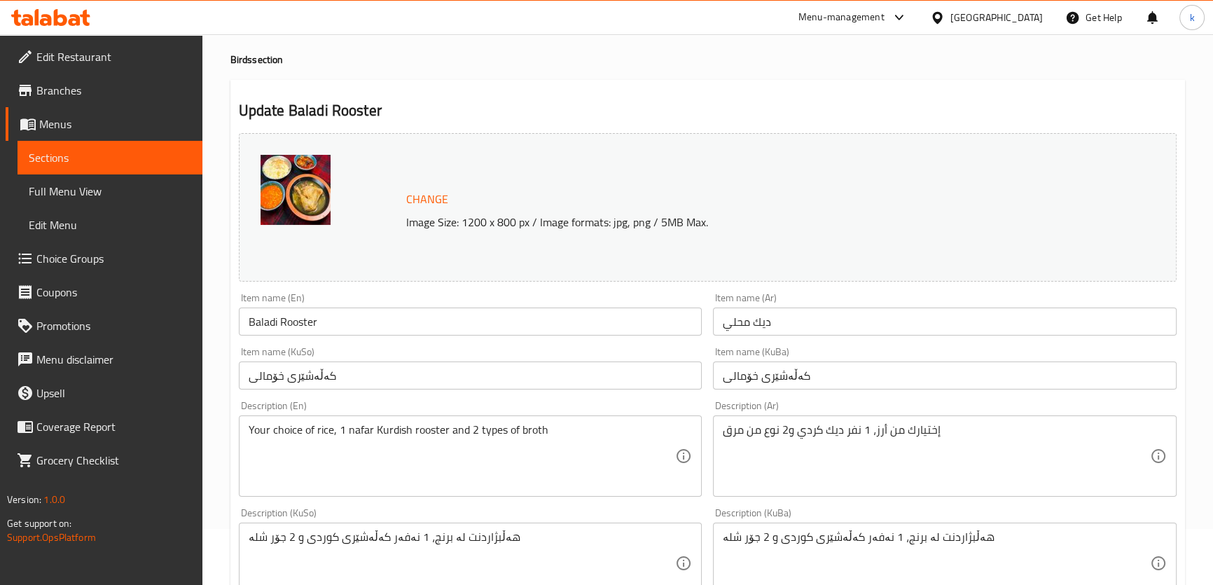
scroll to position [84, 0]
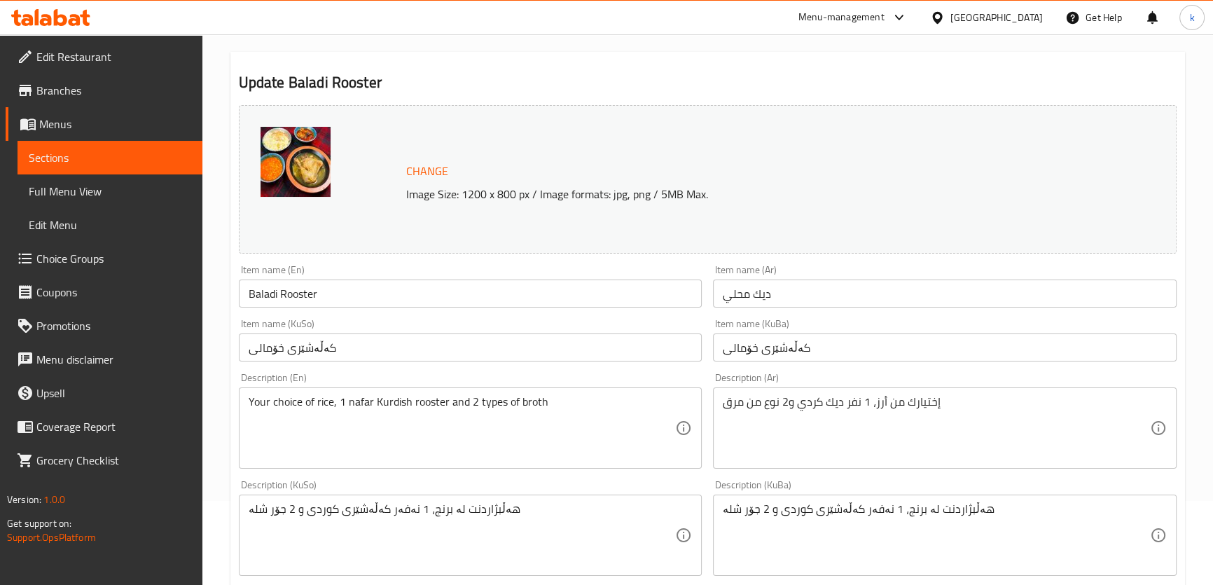
click at [345, 393] on div "Your choice of rice, 1 nafar Kurdish rooster and 2 types of broth Description (…" at bounding box center [471, 427] width 464 height 81
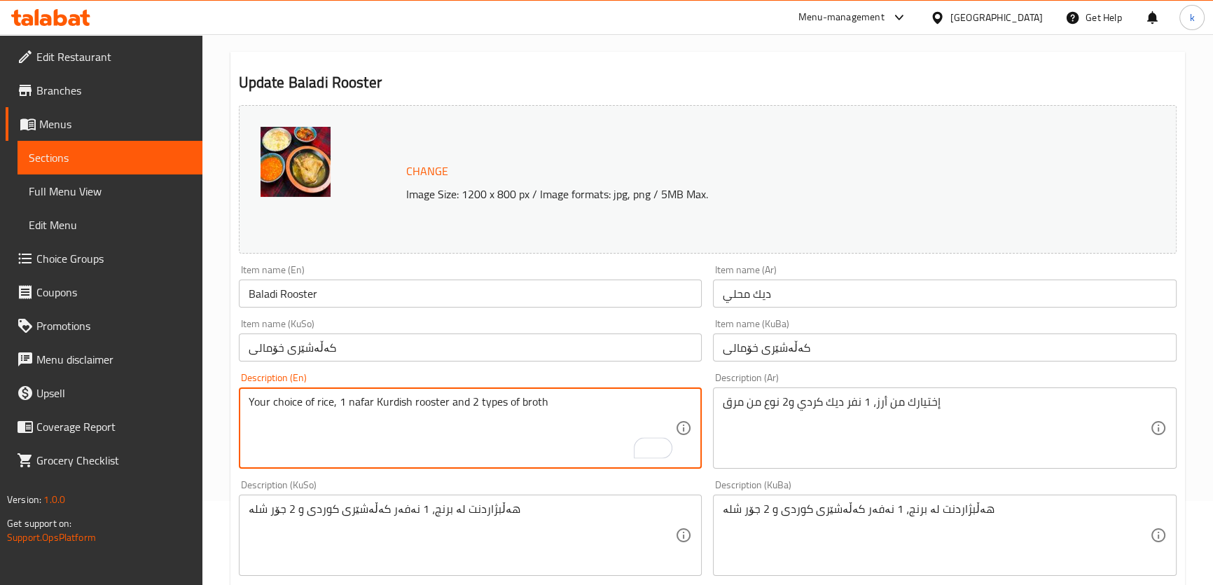
click at [347, 401] on textarea "Your choice of rice, 1 nafar Kurdish rooster and 2 types of broth" at bounding box center [462, 428] width 427 height 67
click at [354, 387] on div "Your choice of rice, nafar Kurdish rooster and 2 types of broth Description (En)" at bounding box center [471, 427] width 464 height 81
click at [354, 395] on textarea "Your choice of rice, nafar Kurdish rooster and 2 types of broth" at bounding box center [462, 428] width 427 height 67
paste textarea "half nafar"
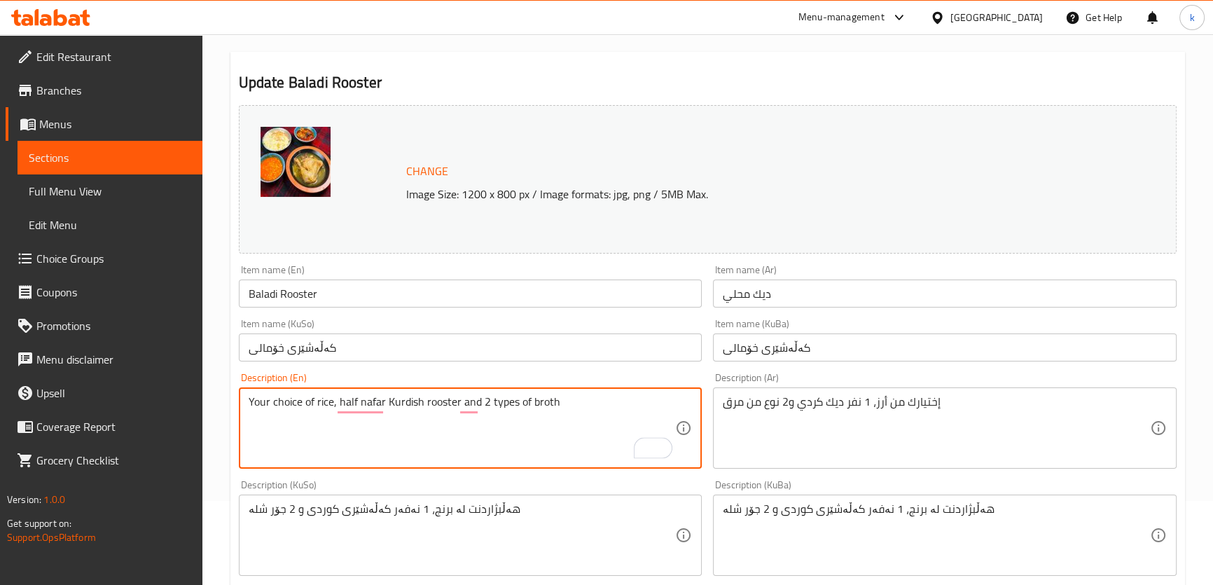
type textarea "Your choice of rice, half nafar Kurdish rooster and 2 types of broth"
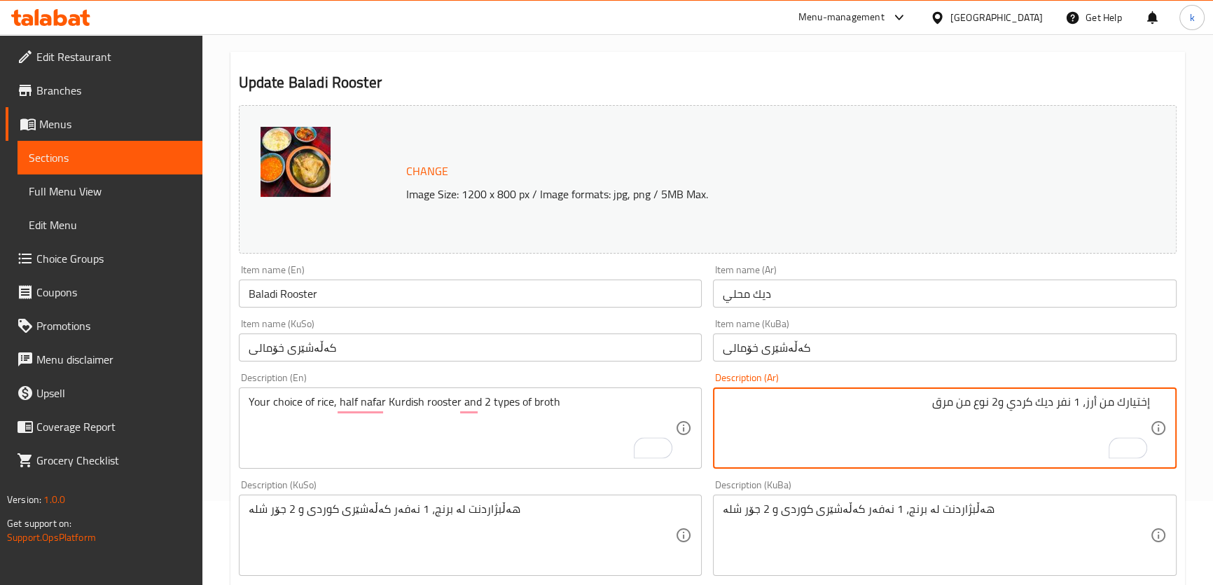
click at [1078, 402] on textarea "إختيارك من أرز، 1 نفر ديك كردي و2 نوع من مرق" at bounding box center [936, 428] width 427 height 67
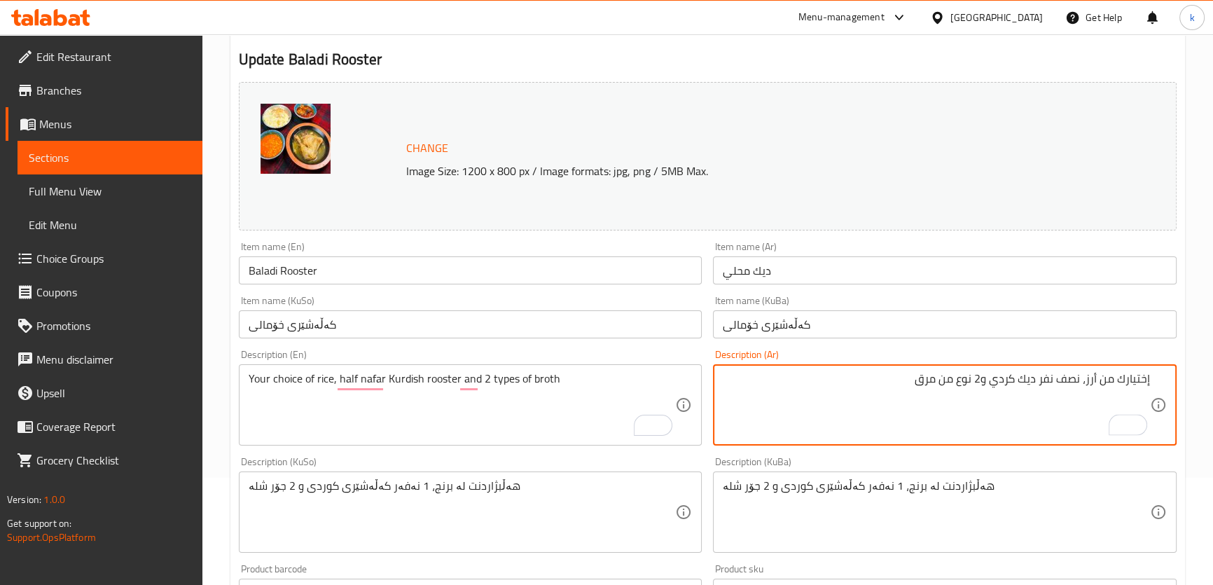
scroll to position [169, 0]
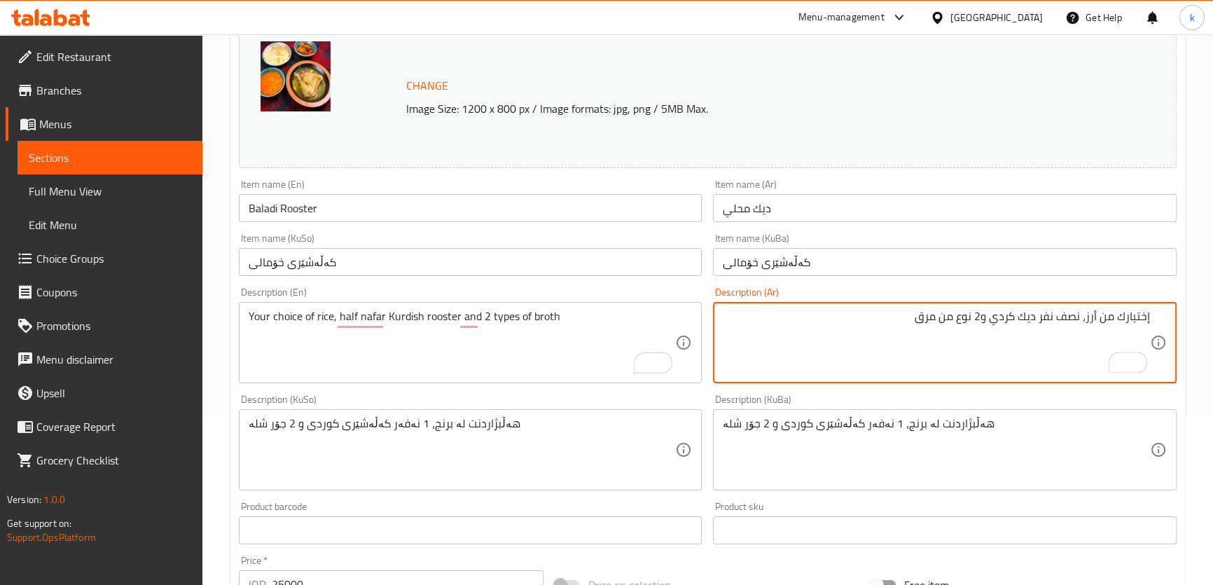
type textarea "إختيارك من أرز، نصف نفر ديك كردي و2 نوع من مرق"
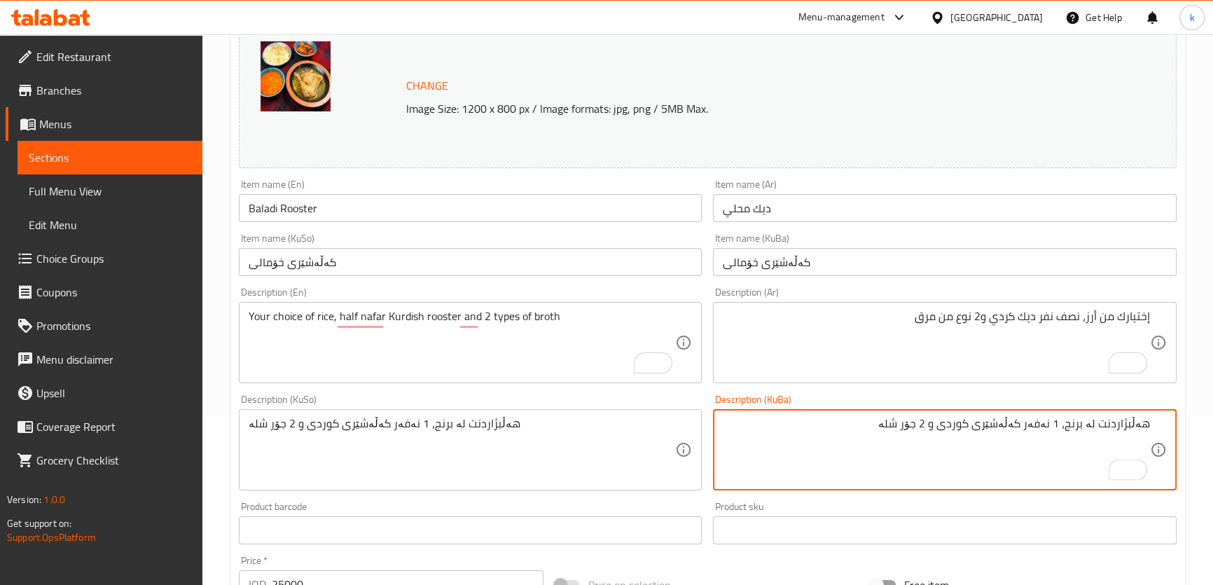
click at [1061, 418] on textarea "هەڵبژاردنت لە برنج، 1 نەفەر كەڵەشێری كوردی و 2 جۆر شلە" at bounding box center [936, 450] width 427 height 67
click at [1064, 426] on textarea "هەڵبژاردنت لە برنج، نیو نەفەر كەڵەشێری كوردی و 2 جۆر شلە" at bounding box center [936, 450] width 427 height 67
click at [1057, 427] on textarea "هەڵبژاردنت لە برنج، نیو نەفەر كەڵەشێری كوردی و 2 جۆر شلە" at bounding box center [936, 450] width 427 height 67
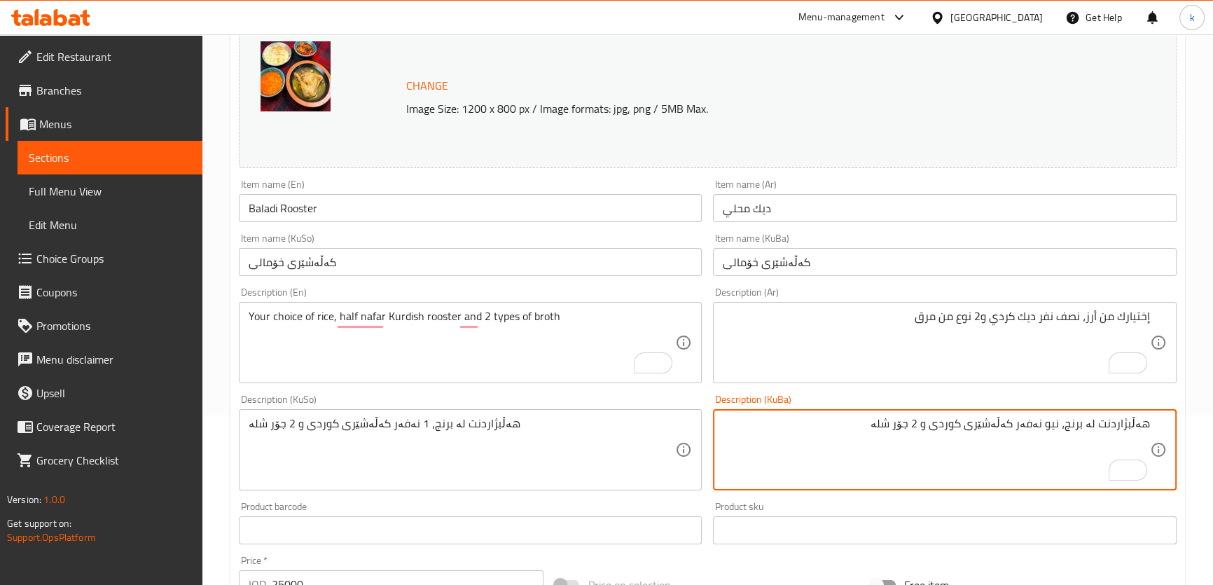
drag, startPoint x: 1028, startPoint y: 422, endPoint x: 1066, endPoint y: 425, distance: 37.9
click at [1066, 425] on textarea "هەڵبژاردنت لە برنج، نیو نەفەر كەڵەشێری كوردی و 2 جۆر شلە" at bounding box center [936, 450] width 427 height 67
type textarea "هەڵبژاردنت لە برنج، نیو نەفەر كەڵەشێری كوردی و 2 جۆر شلە"
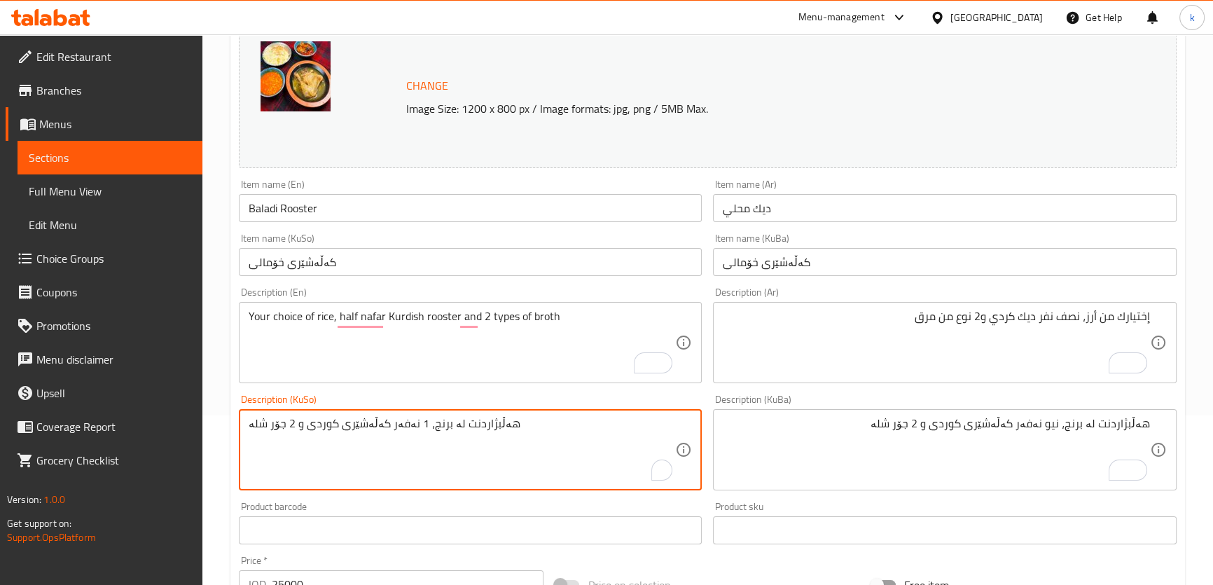
click at [455, 427] on textarea "هەڵبژاردنت لە برنج، 1 نەفەر كەڵەشێری كوردی و 2 جۆر شلە" at bounding box center [462, 450] width 427 height 67
paste textarea "[PERSON_NAME]"
type textarea "نیو نەفەر"
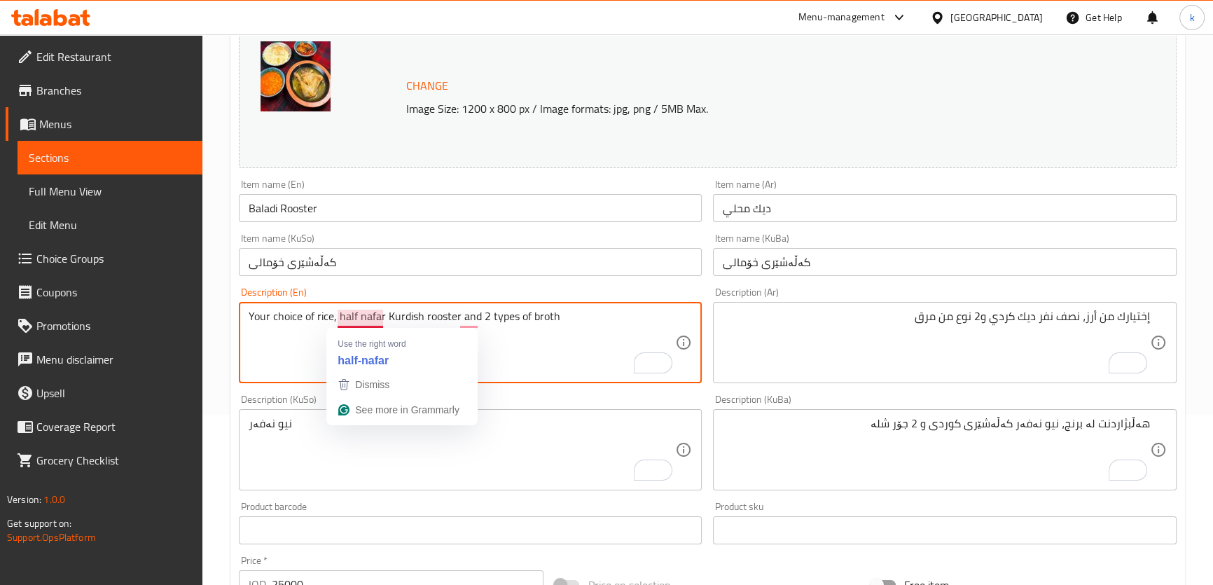
drag, startPoint x: 344, startPoint y: 313, endPoint x: 235, endPoint y: 312, distance: 109.3
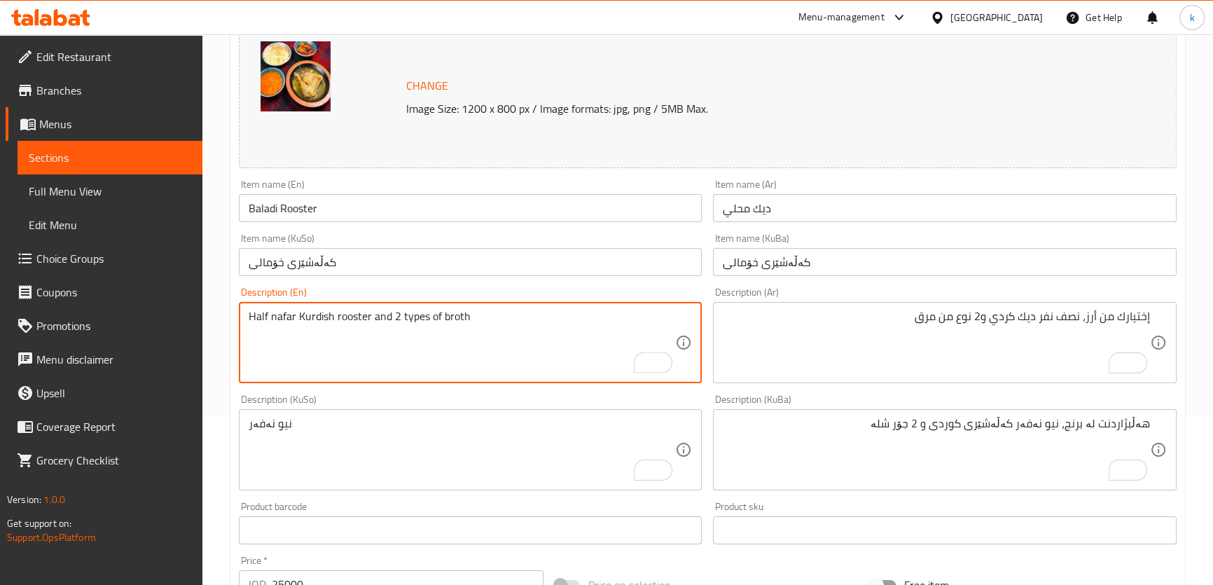
drag, startPoint x: 300, startPoint y: 318, endPoint x: 560, endPoint y: 319, distance: 259.8
click at [560, 319] on textarea "Half nafar Kurdish rooster and 2 types of broth" at bounding box center [462, 343] width 427 height 67
type textarea "Half nafar"
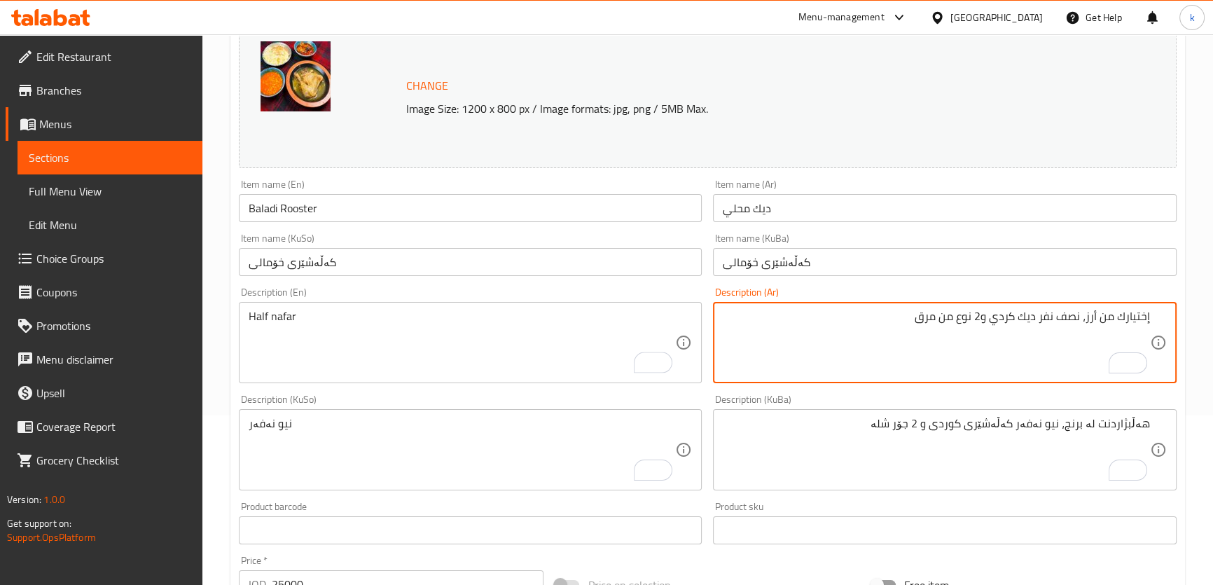
drag, startPoint x: 1082, startPoint y: 317, endPoint x: 1163, endPoint y: 312, distance: 80.7
drag, startPoint x: 1109, startPoint y: 318, endPoint x: 879, endPoint y: 324, distance: 229.8
click at [879, 324] on textarea "نصف نفر ديك كردي و2 نوع من مرق" at bounding box center [936, 343] width 427 height 67
type textarea "نصف نفر"
click at [384, 404] on div "Description (KuSo) نیو نەفەر Description (KuSo)" at bounding box center [471, 442] width 464 height 96
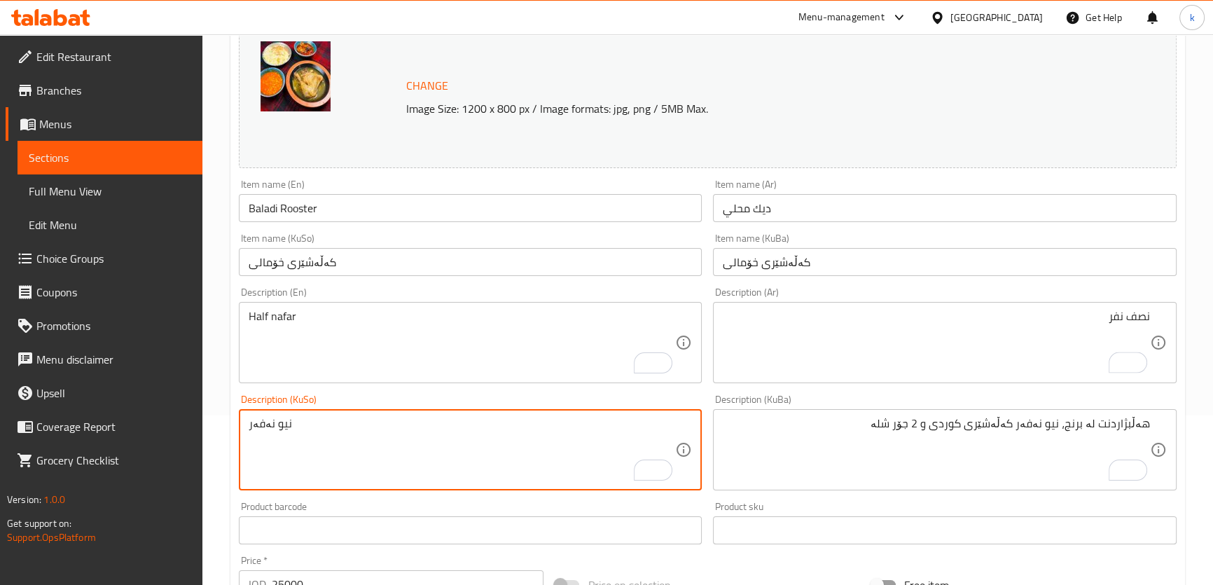
click at [380, 421] on textarea "نیو نەفەر" at bounding box center [462, 450] width 427 height 67
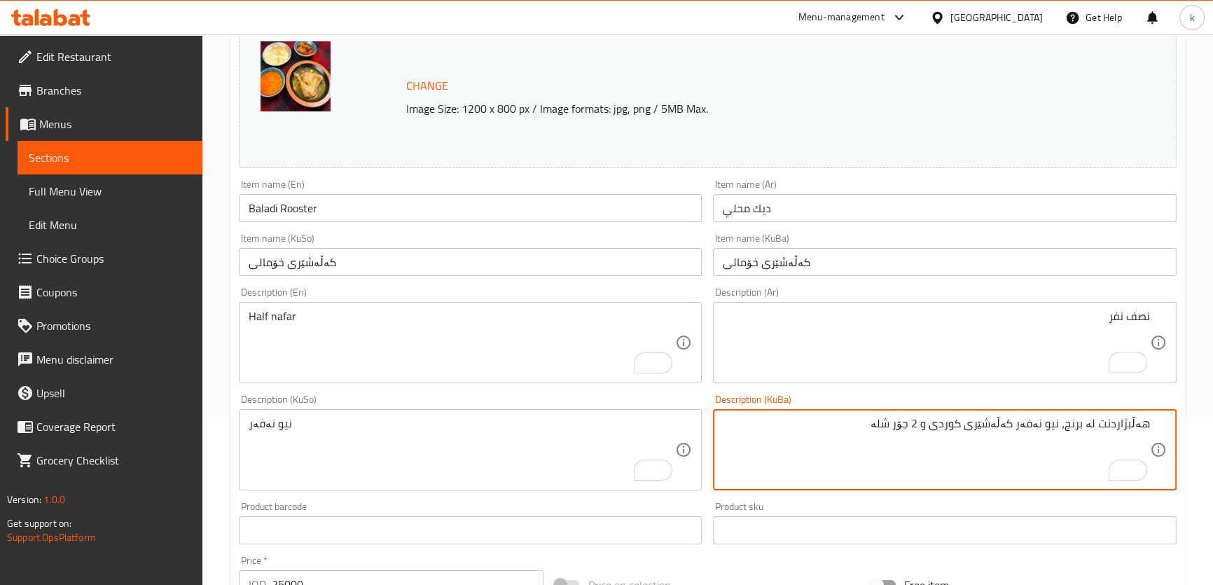
click at [1037, 427] on textarea "هەڵبژاردنت لە برنج، نیو نەفەر كەڵەشێری كوردی و 2 جۆر شلە" at bounding box center [936, 450] width 427 height 67
paste textarea "[PERSON_NAME]"
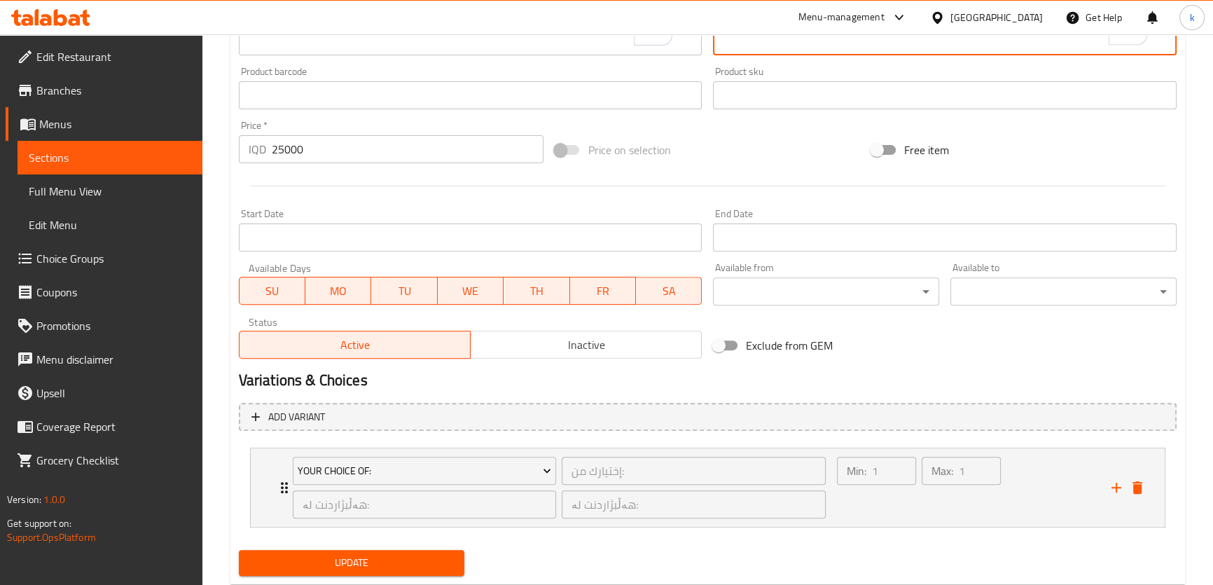
scroll to position [642, 0]
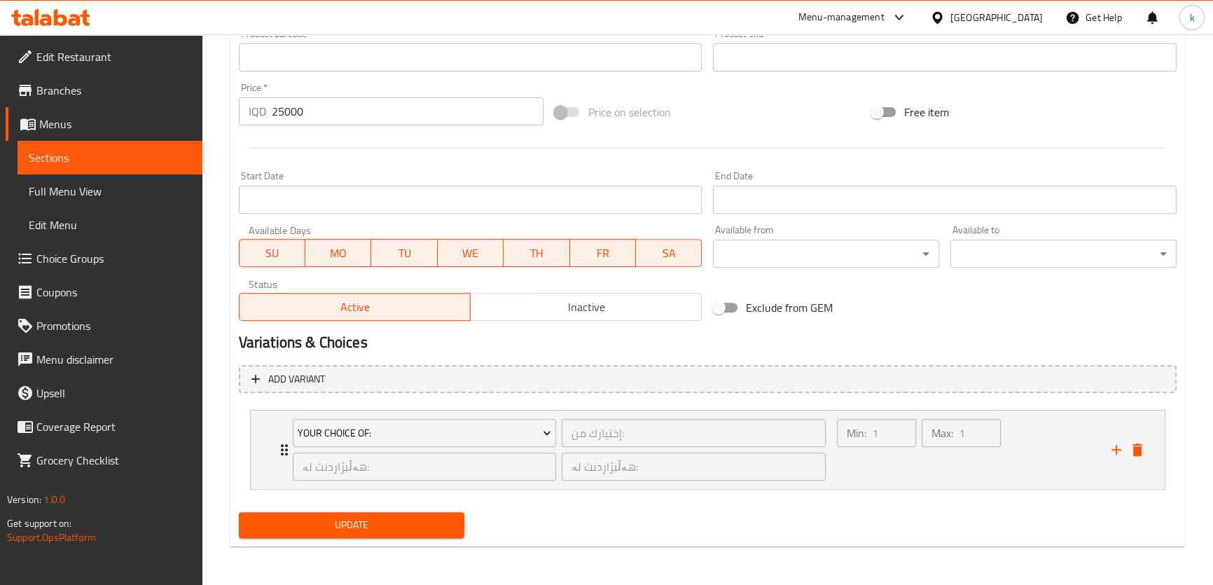
type textarea "نیو نەفەر"
click at [385, 520] on span "Update" at bounding box center [352, 525] width 204 height 18
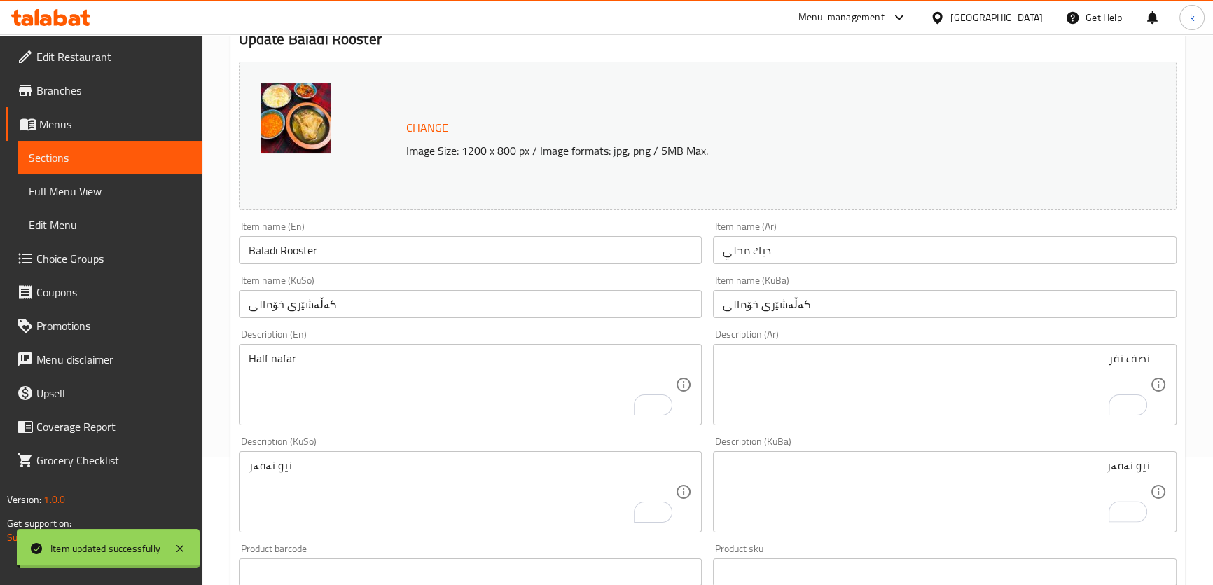
scroll to position [48, 0]
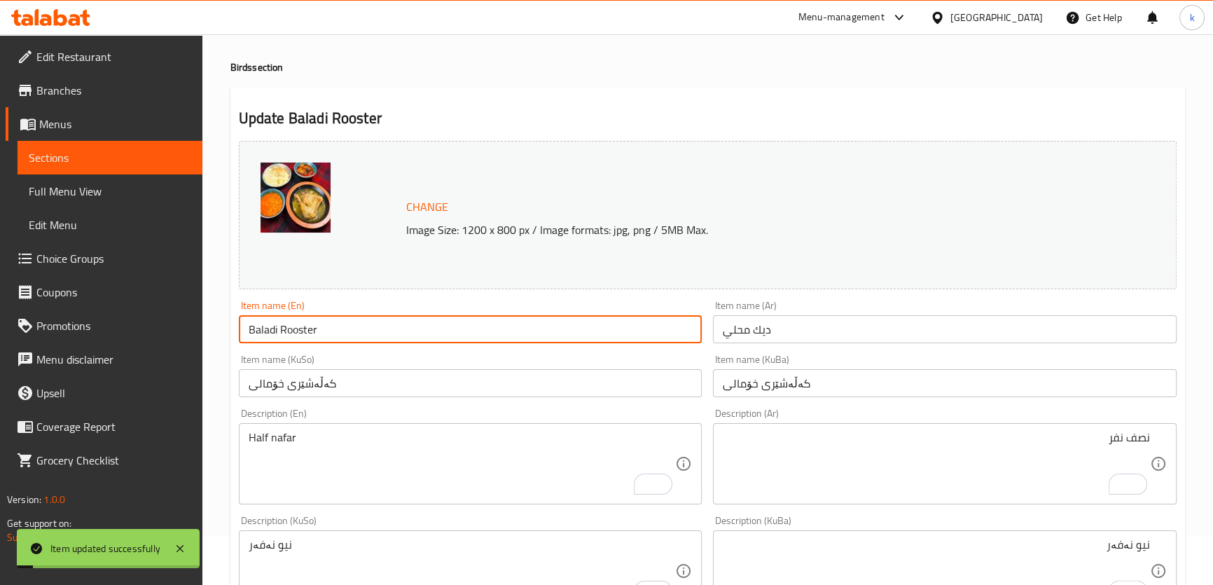
click at [331, 331] on input "Baladi Rooster" at bounding box center [471, 329] width 464 height 28
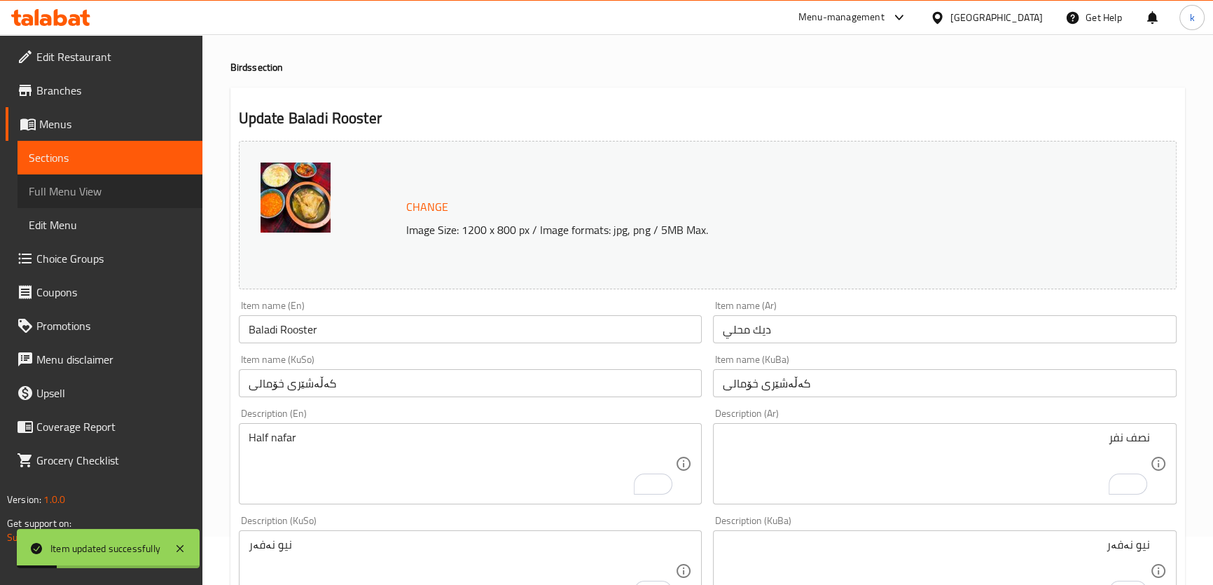
click at [85, 183] on span "Full Menu View" at bounding box center [110, 191] width 162 height 17
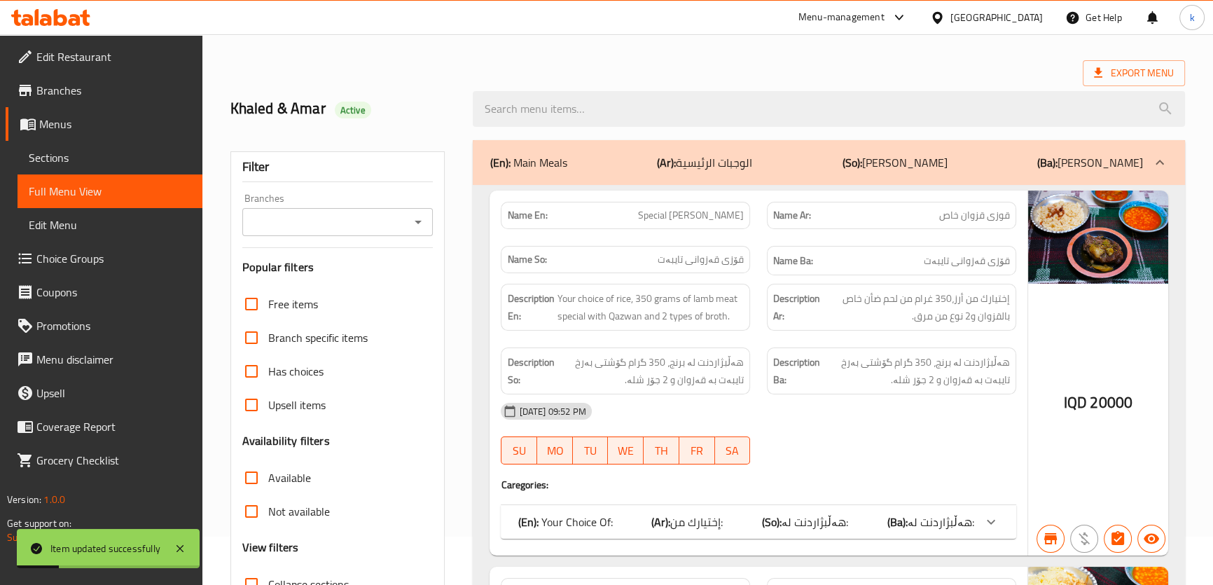
click at [375, 228] on input "Branches" at bounding box center [327, 222] width 160 height 20
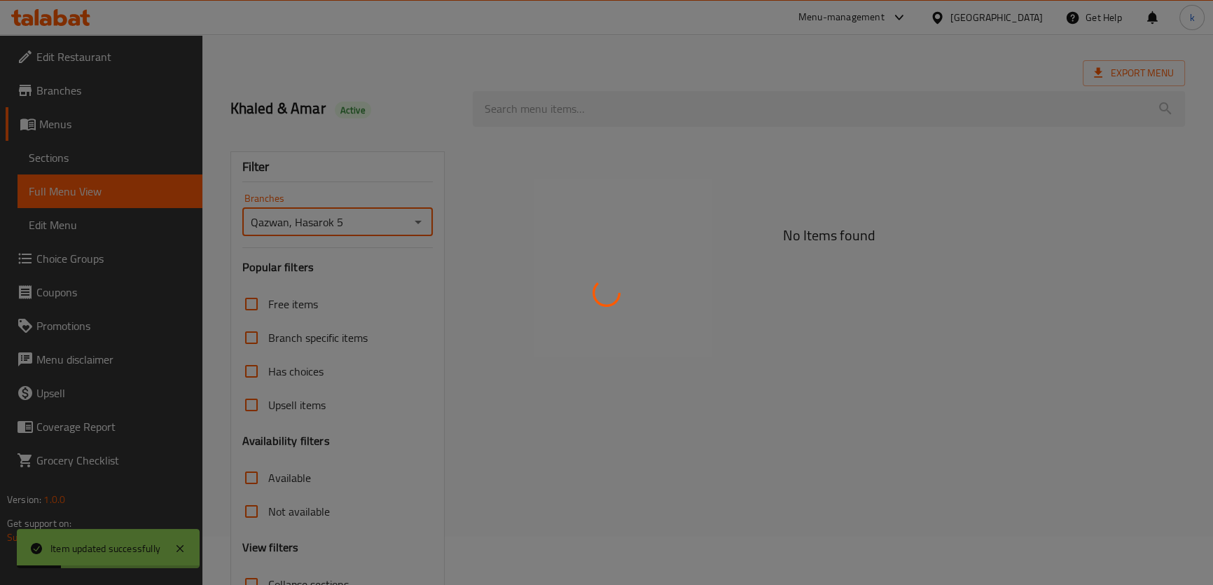
type input "Qazwan, Hasarok 5"
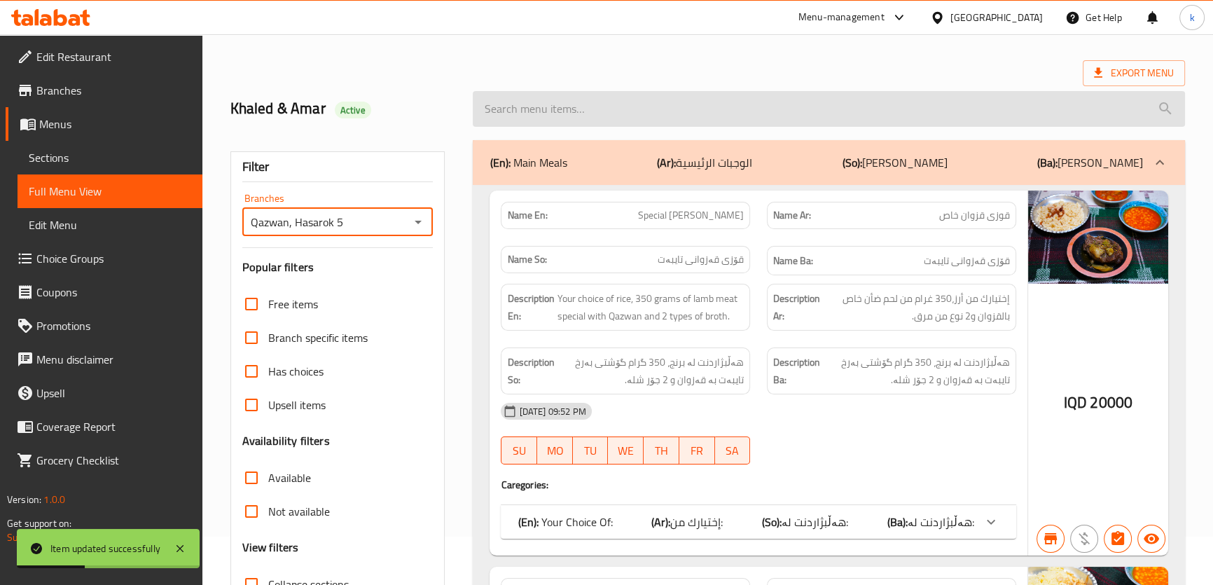
click at [569, 111] on input "search" at bounding box center [829, 109] width 712 height 36
paste input "Baladi Rooster"
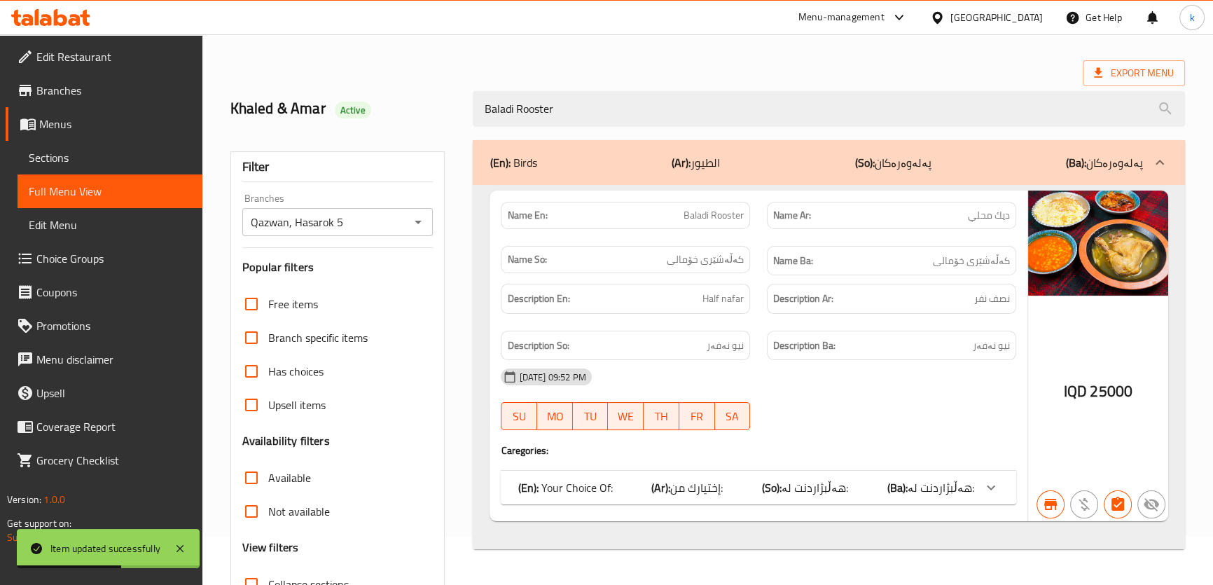
scroll to position [133, 0]
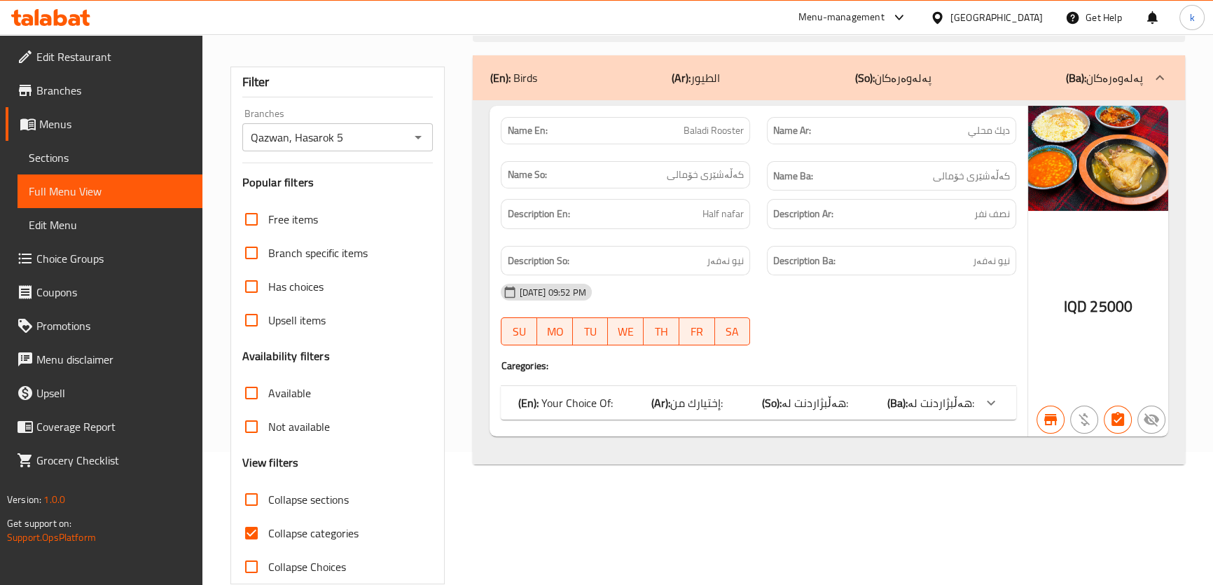
click at [815, 411] on span "هەڵبژاردنت لە:" at bounding box center [815, 402] width 67 height 21
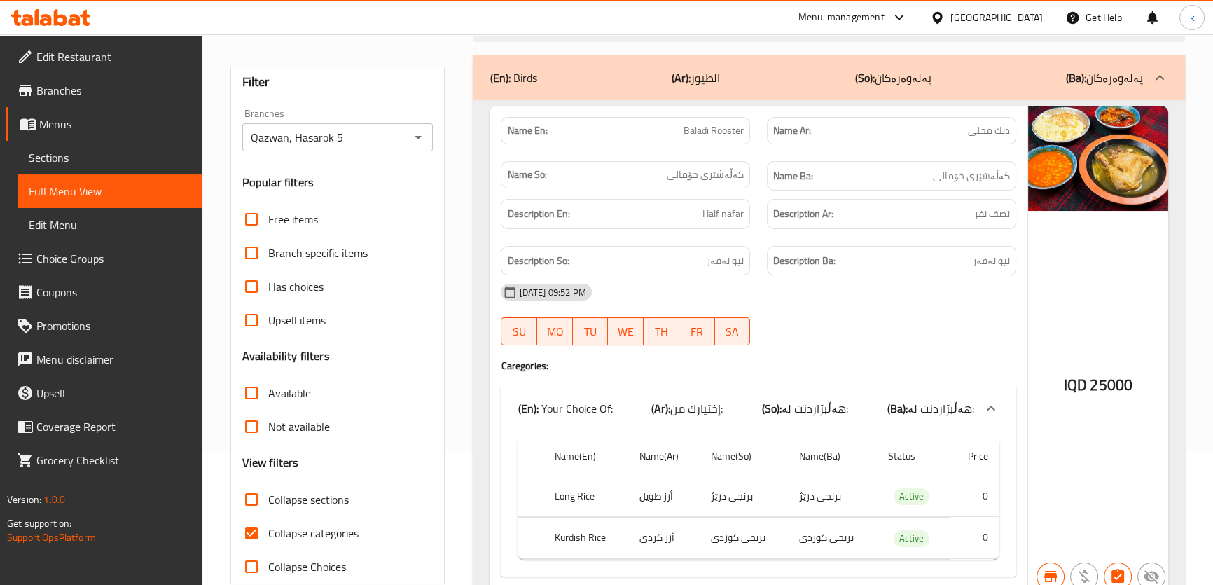
click at [822, 392] on div "(En): Your Choice Of: (Ar): إختيارك من: (So): هەڵبژاردنت لە: (Ba): هەڵبژاردنت ل…" at bounding box center [758, 408] width 515 height 45
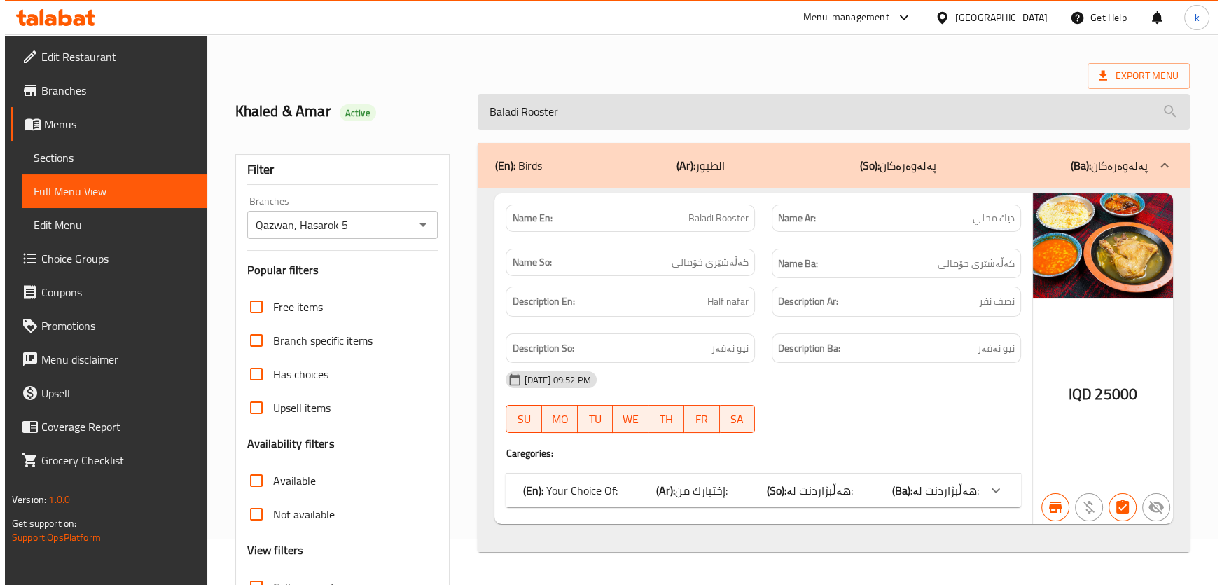
scroll to position [0, 0]
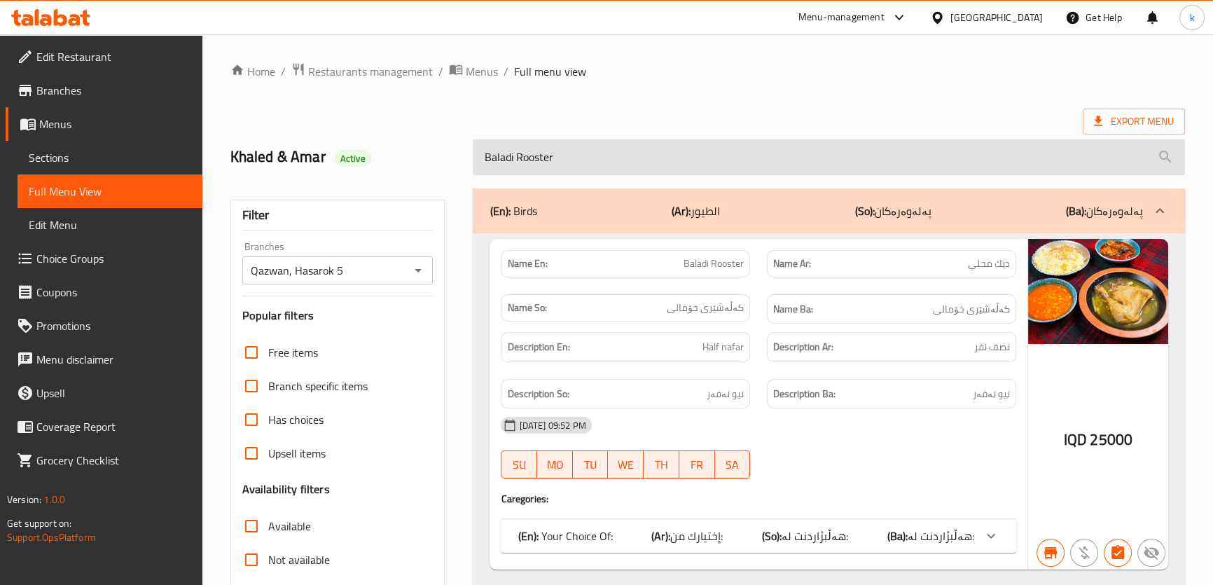
click at [586, 151] on input "Baladi Rooster" at bounding box center [829, 157] width 712 height 36
paste input "Nashif"
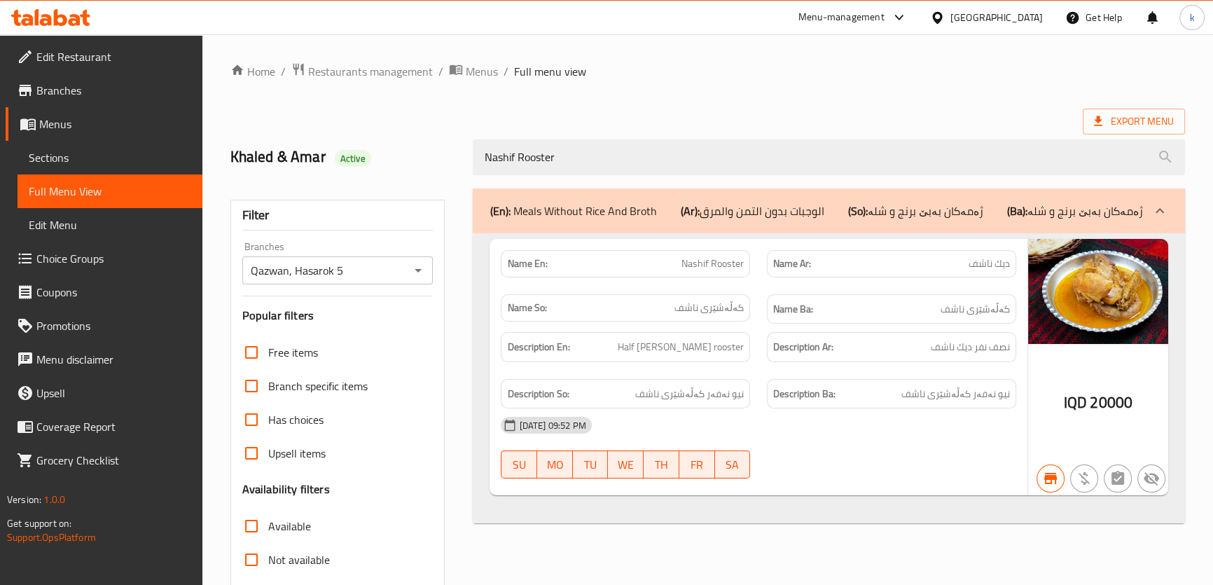
type input "Nashif Rooster"
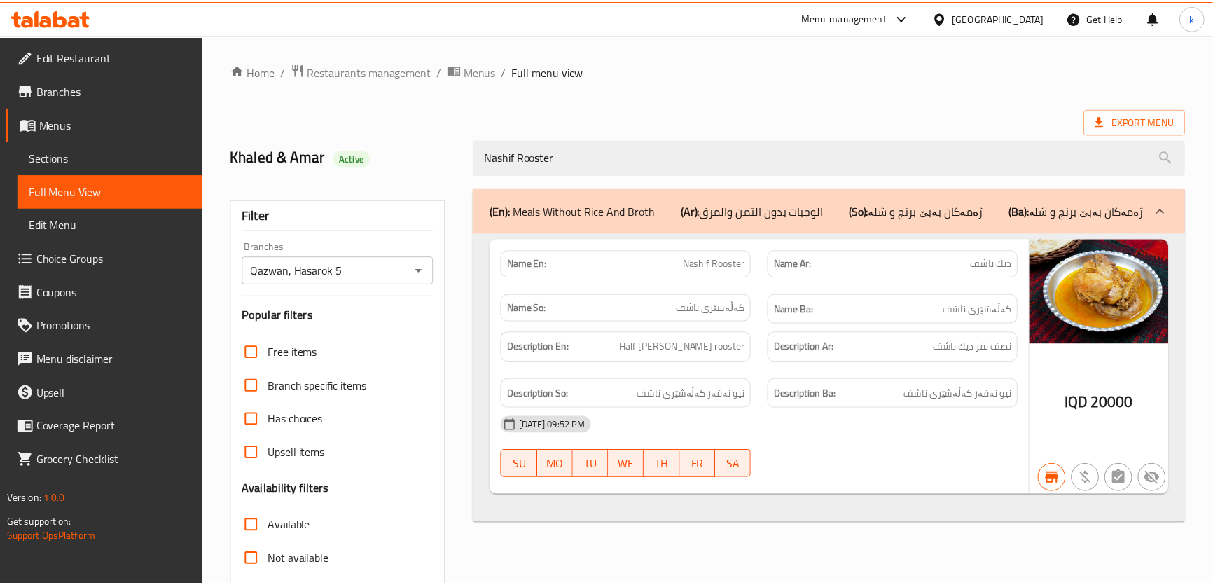
scroll to position [160, 0]
